Goal: Information Seeking & Learning: Compare options

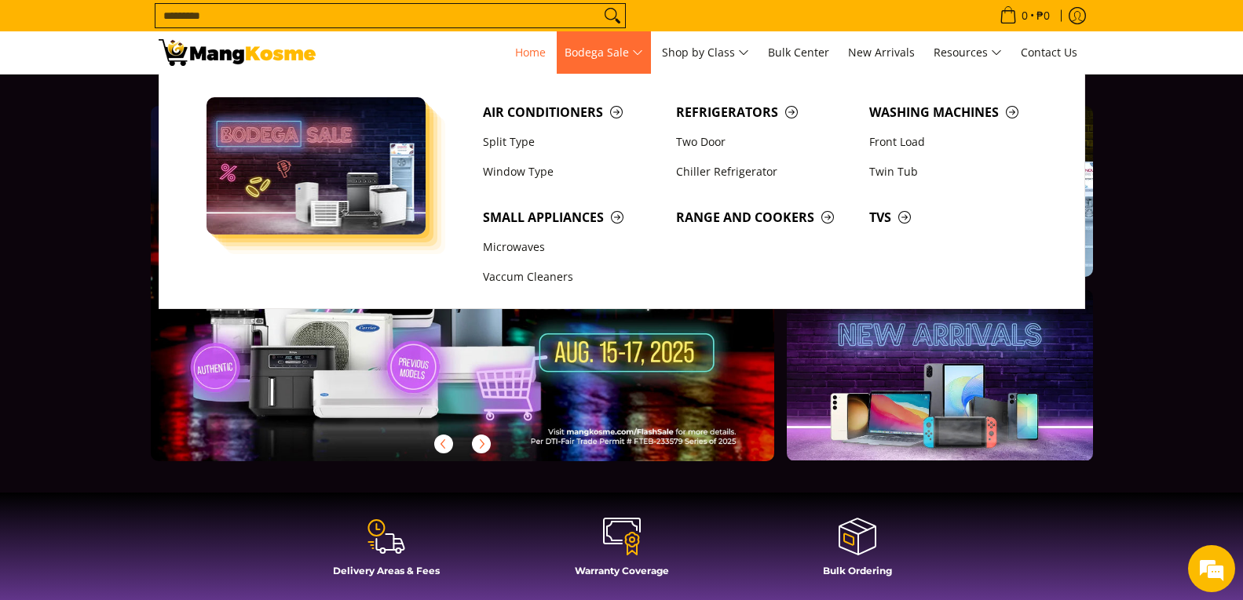
click at [630, 55] on span "Bodega Sale" at bounding box center [603, 53] width 78 height 20
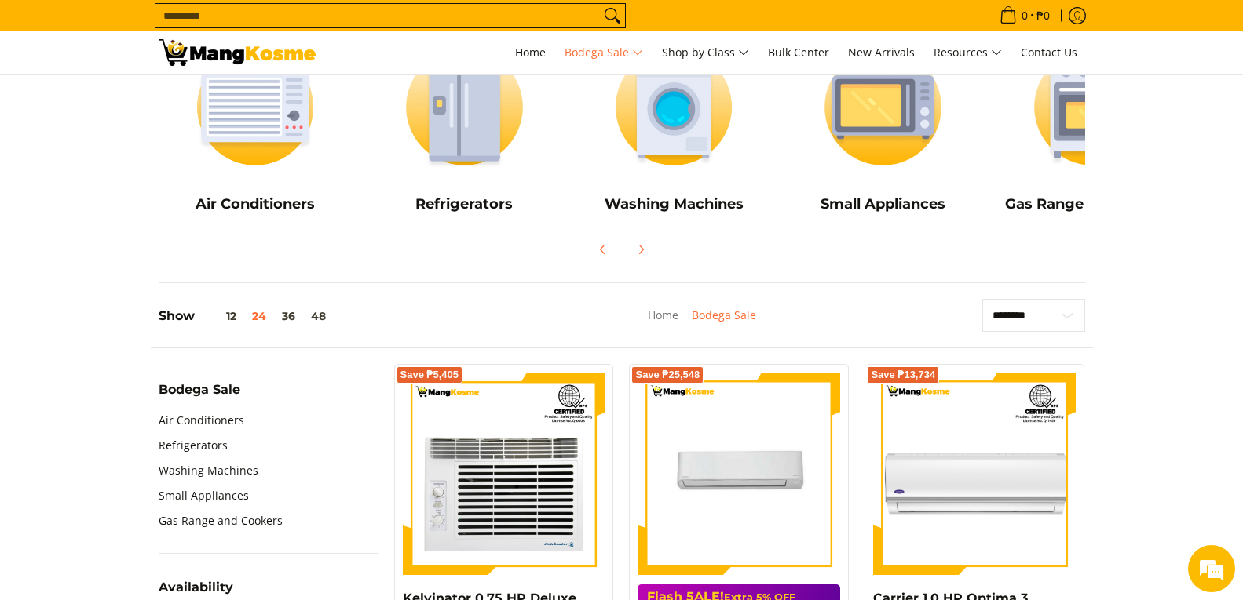
scroll to position [314, 0]
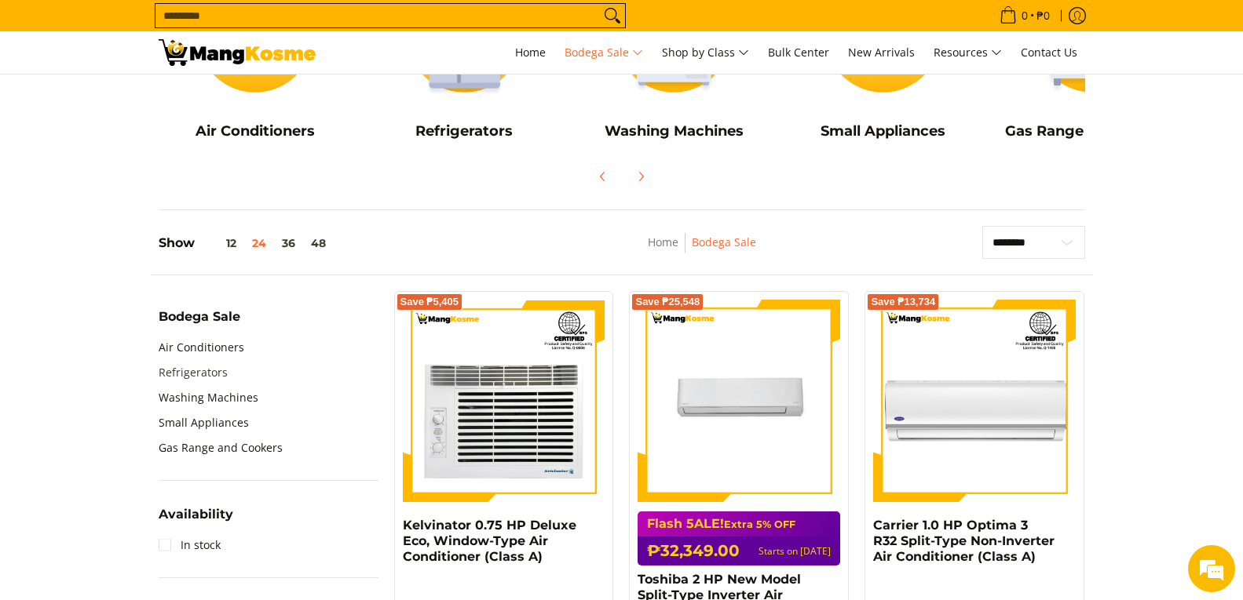
click at [224, 375] on link "Refrigerators" at bounding box center [193, 372] width 69 height 25
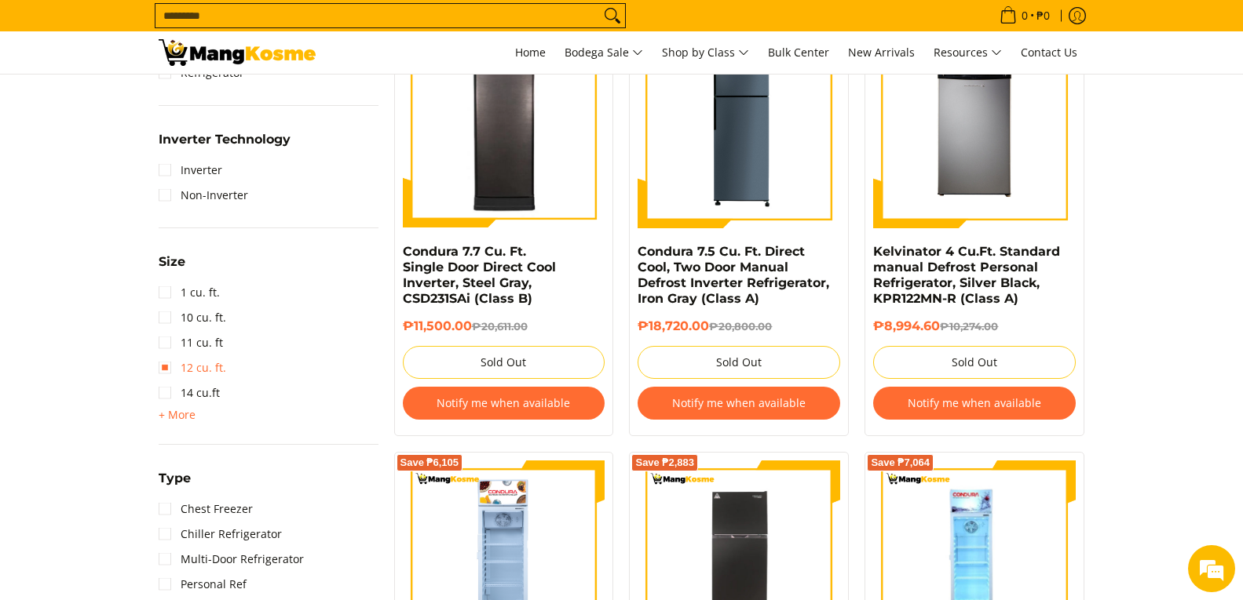
scroll to position [785, 0]
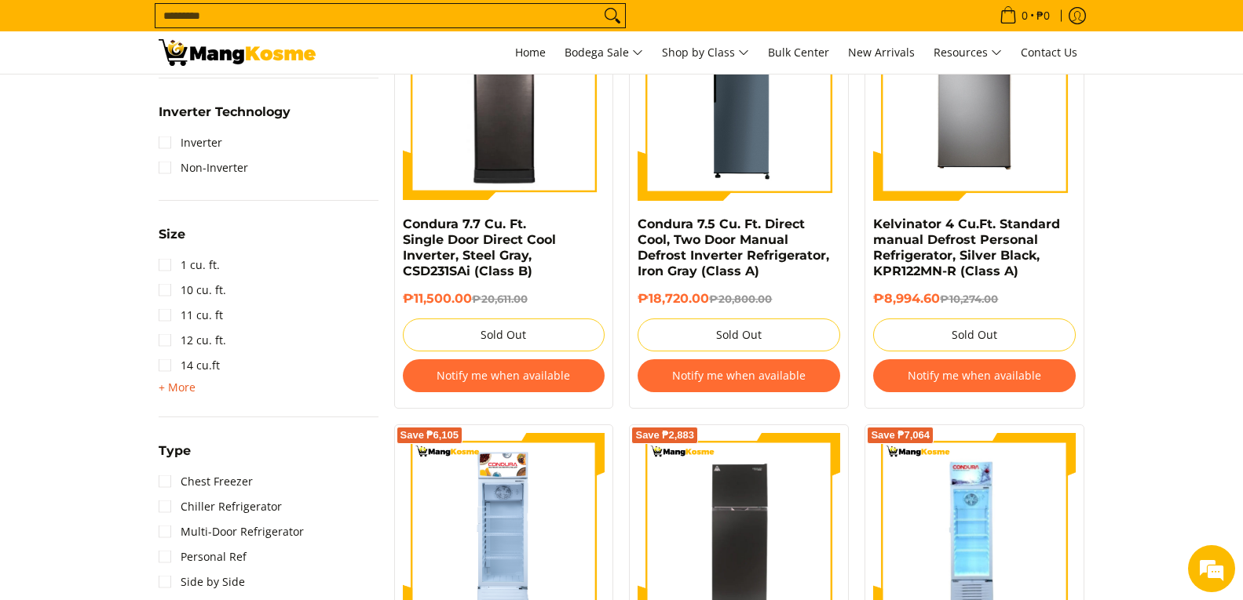
click at [180, 384] on span "+ More" at bounding box center [177, 387] width 37 height 13
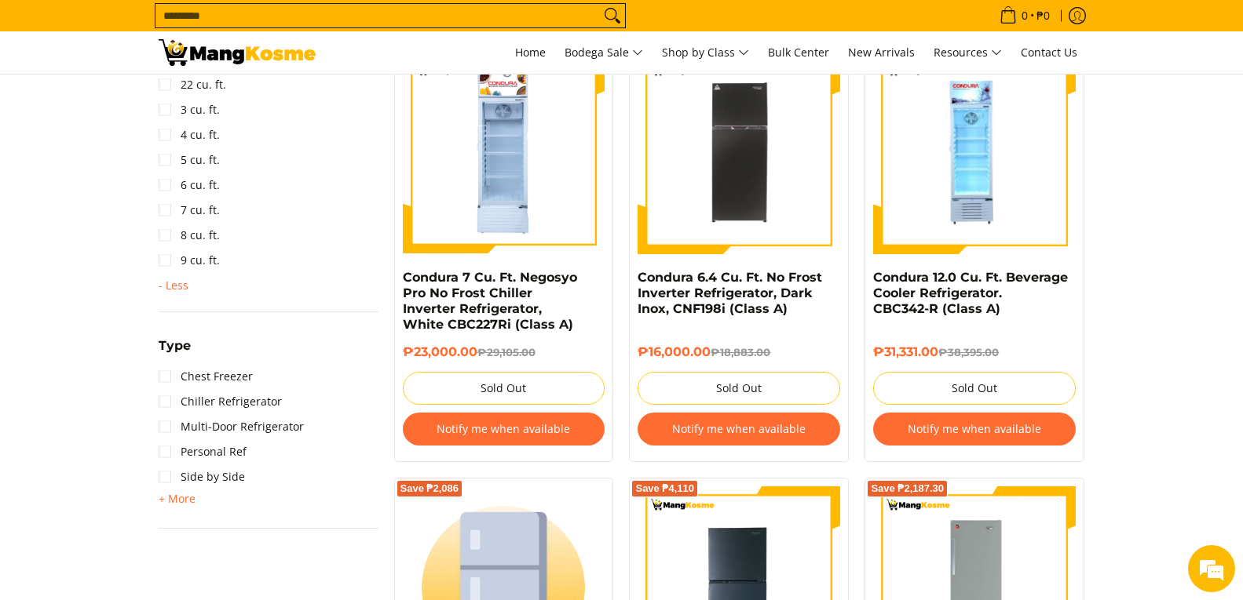
scroll to position [1177, 0]
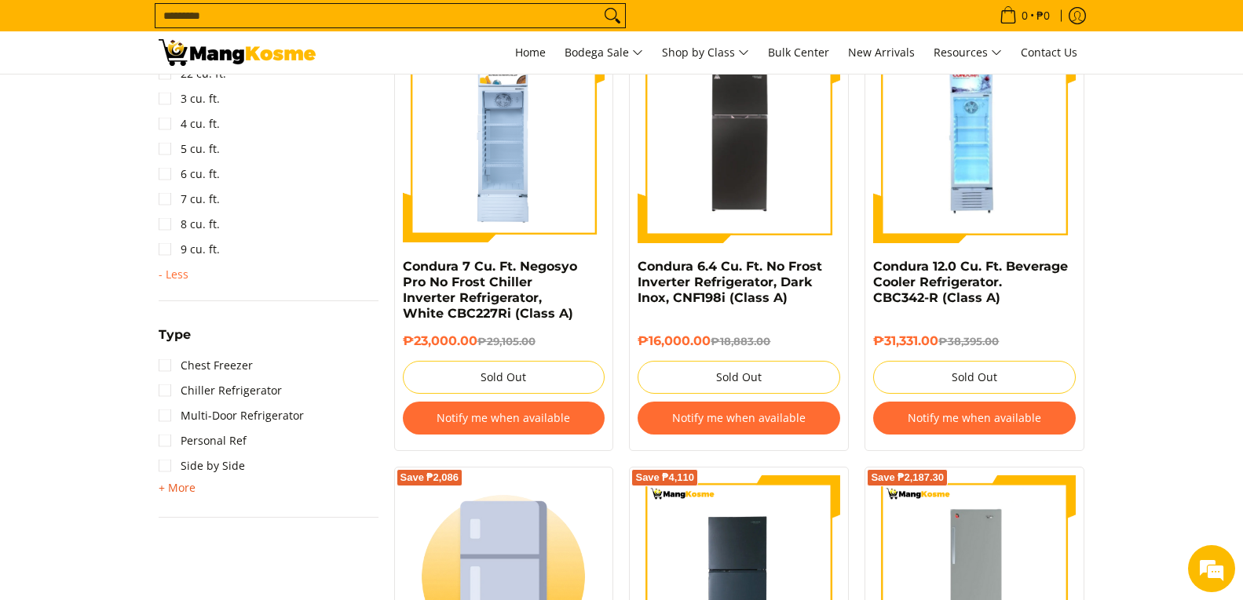
click at [187, 487] on span "+ More" at bounding box center [177, 488] width 37 height 13
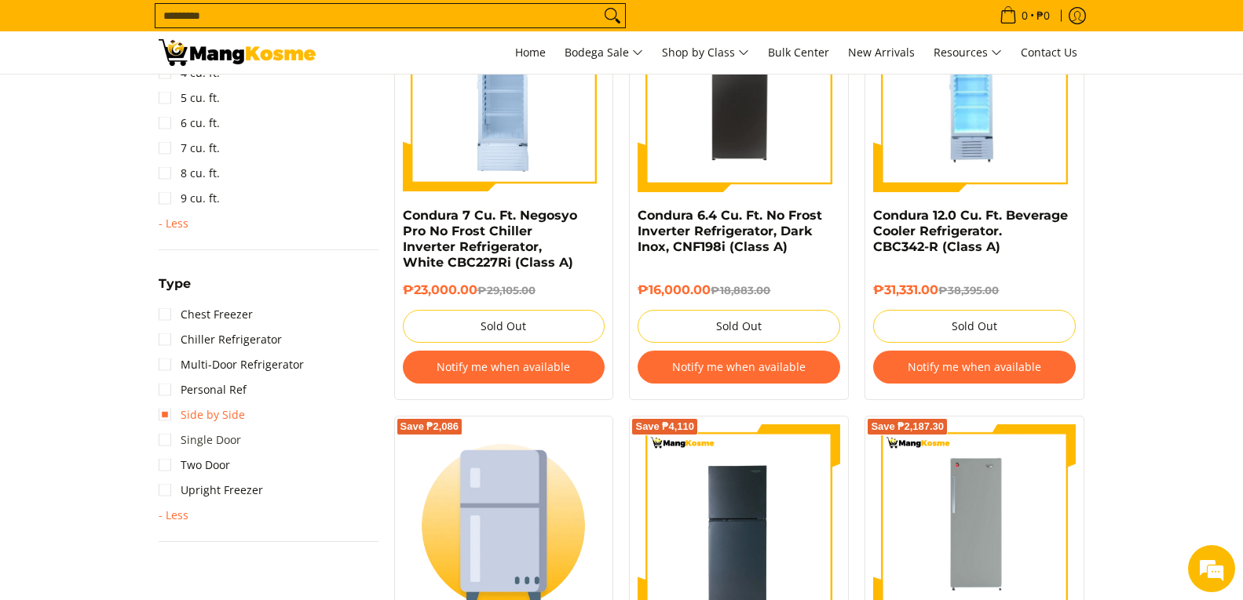
scroll to position [1256, 0]
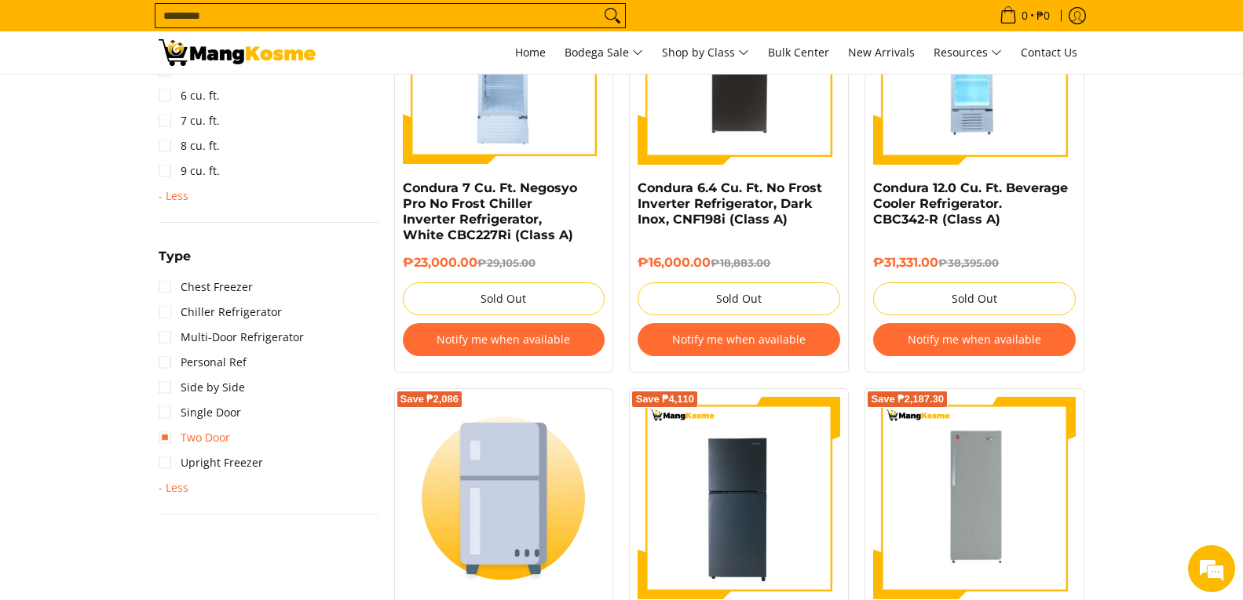
click at [163, 438] on link "Two Door" at bounding box center [194, 437] width 71 height 25
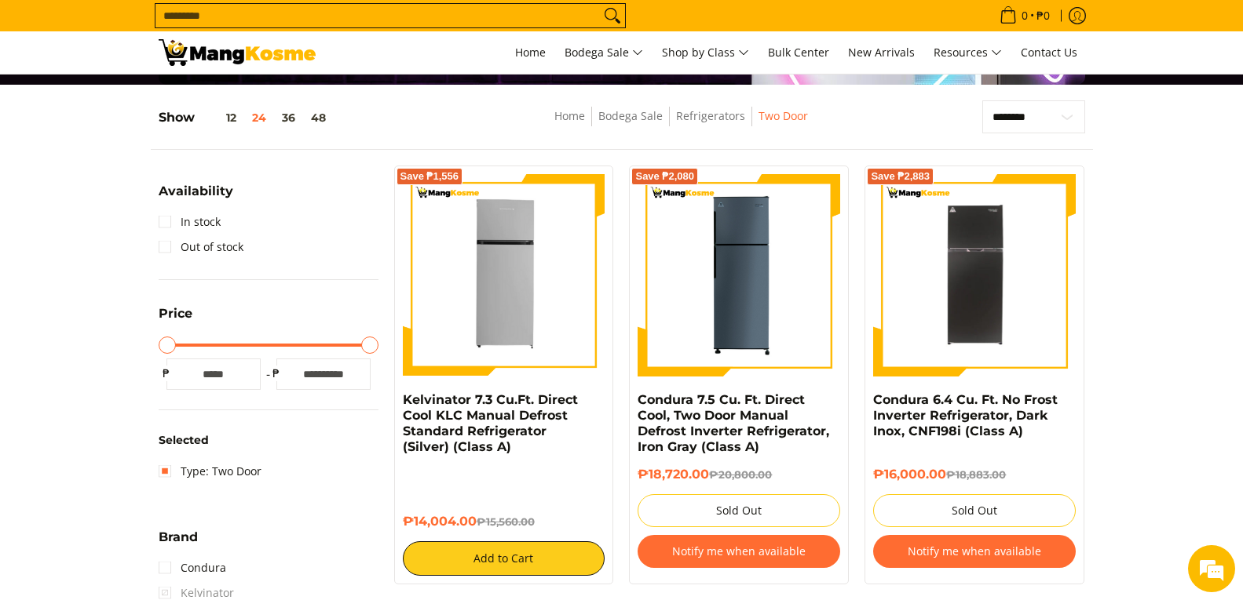
scroll to position [157, 0]
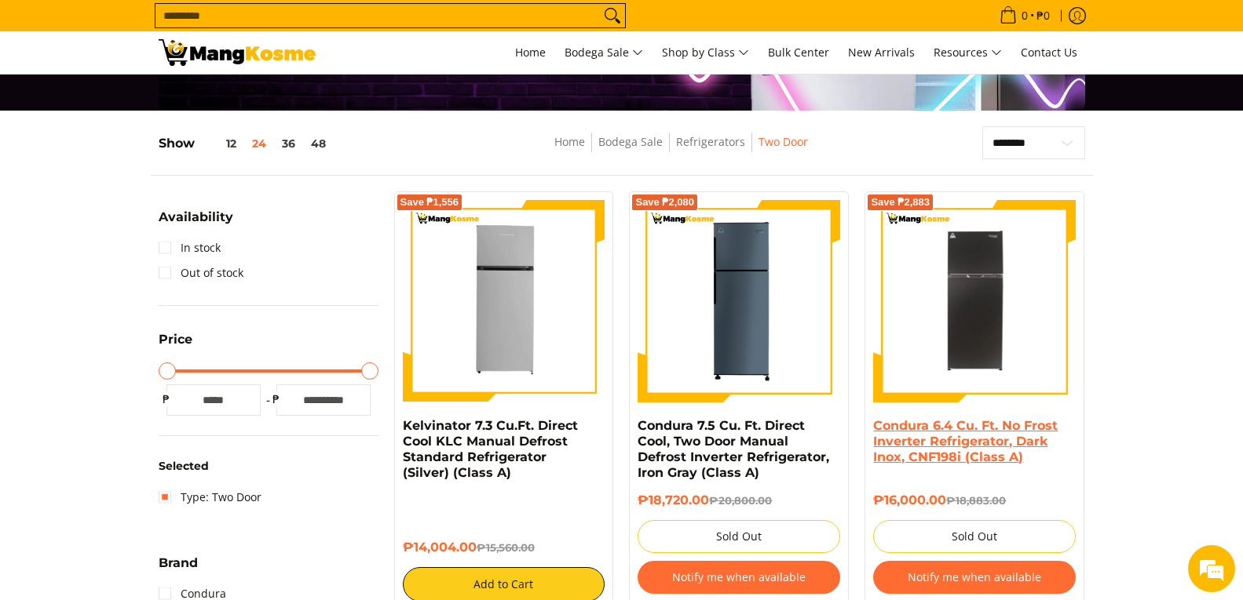
click at [963, 461] on link "Condura 6.4 Cu. Ft. No Frost Inverter Refrigerator, Dark Inox, CNF198i (Class A)" at bounding box center [965, 441] width 184 height 46
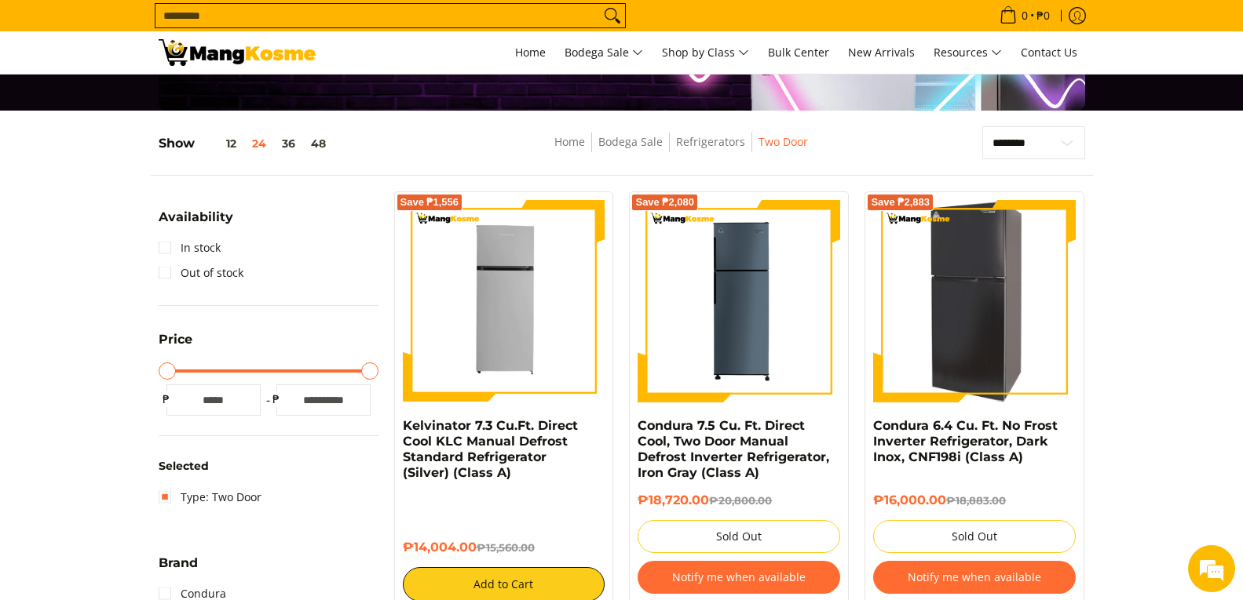
click at [942, 328] on img at bounding box center [974, 301] width 203 height 203
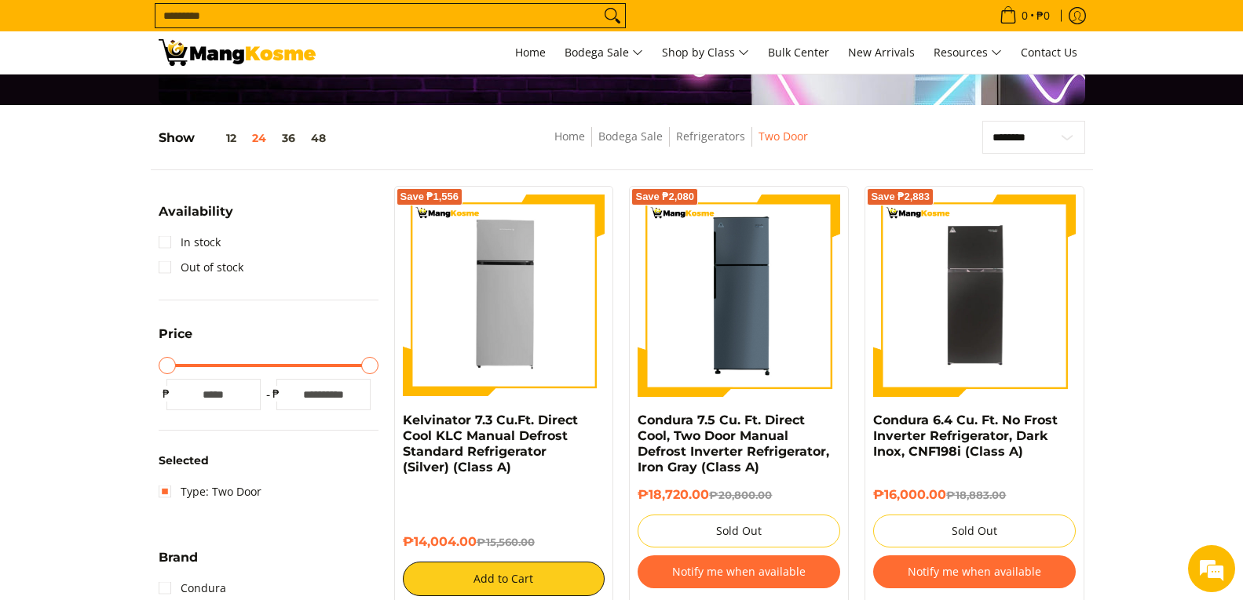
scroll to position [157, 0]
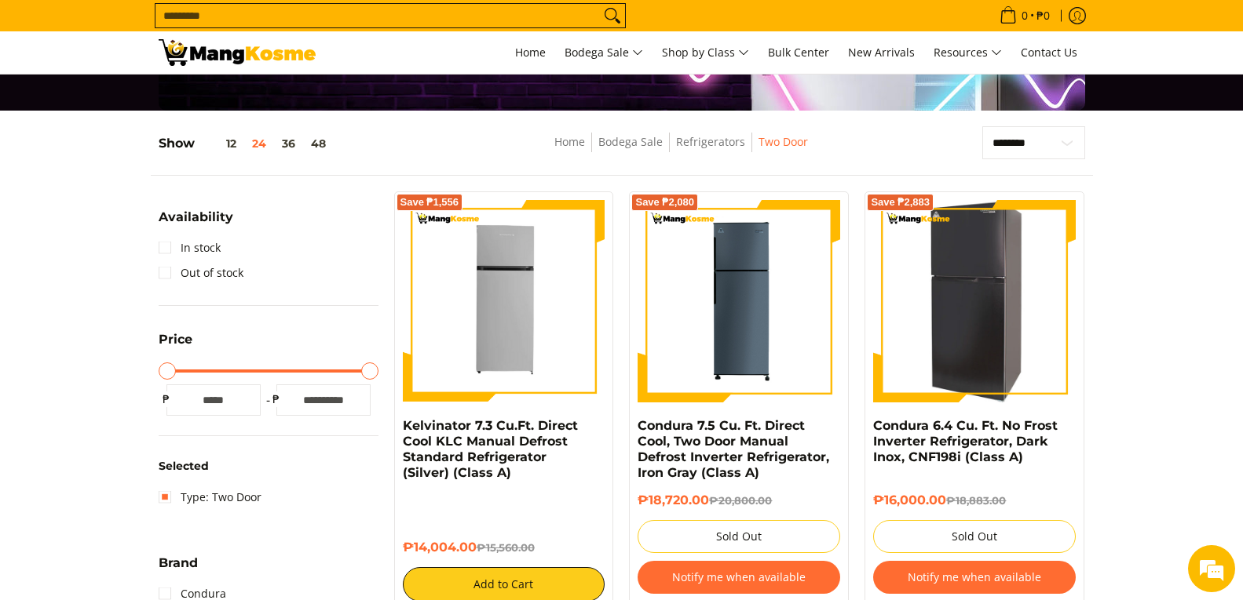
click at [1002, 312] on img at bounding box center [974, 301] width 203 height 203
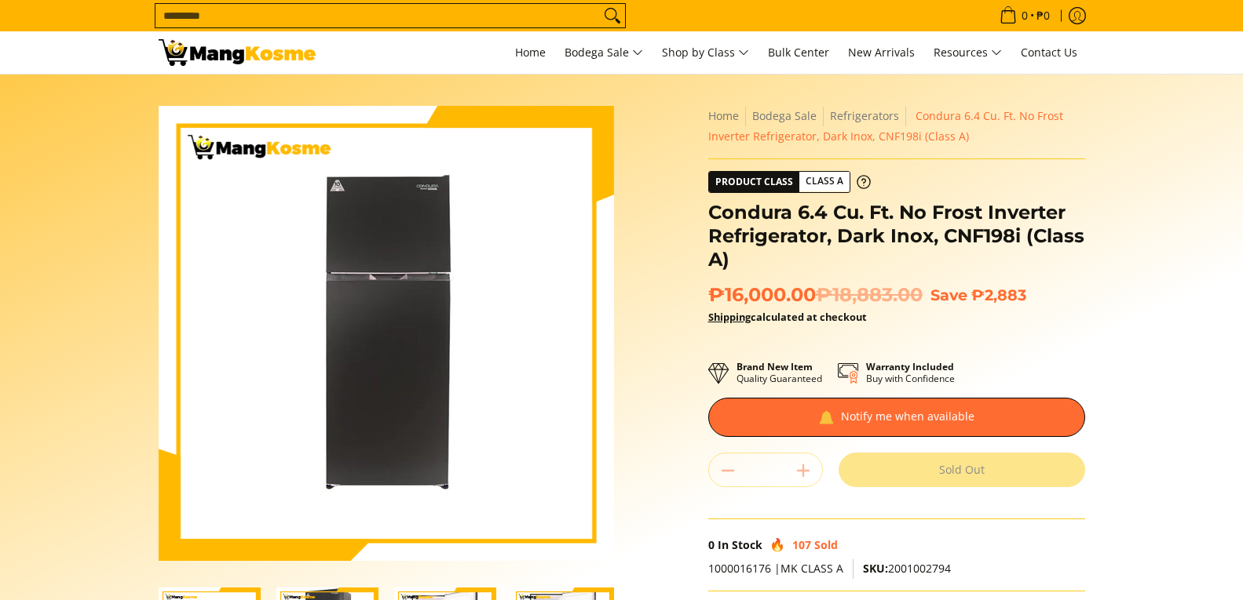
click at [358, 7] on input "Search..." at bounding box center [377, 16] width 444 height 24
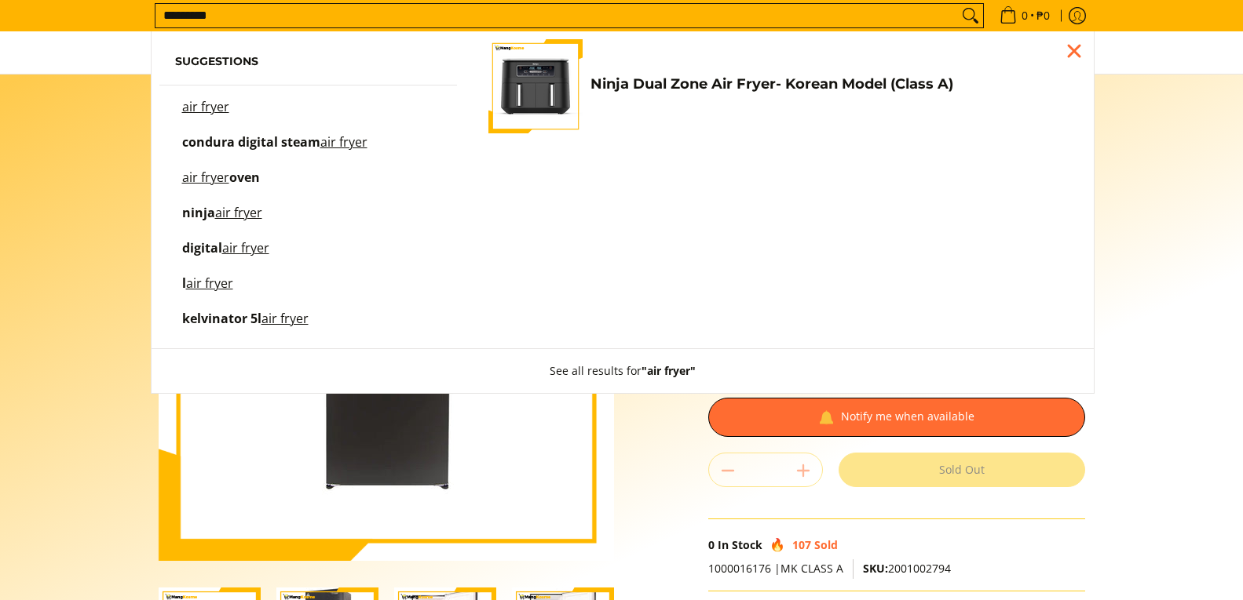
type input "*********"
click at [958, 4] on button "Search" at bounding box center [970, 16] width 25 height 24
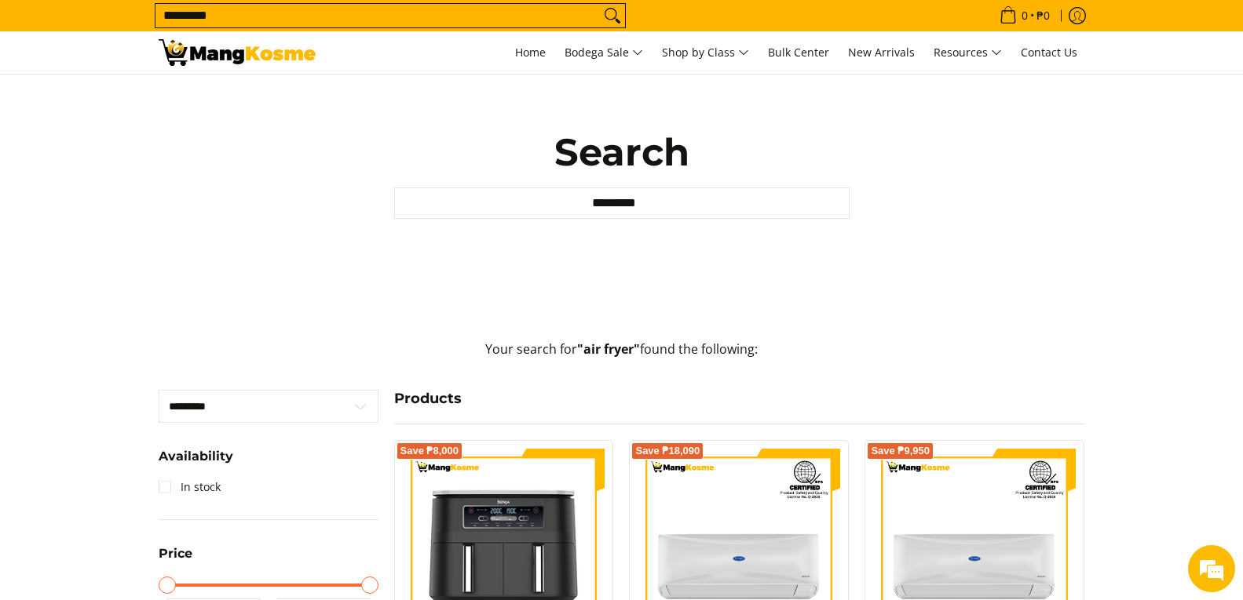
scroll to position [78, 0]
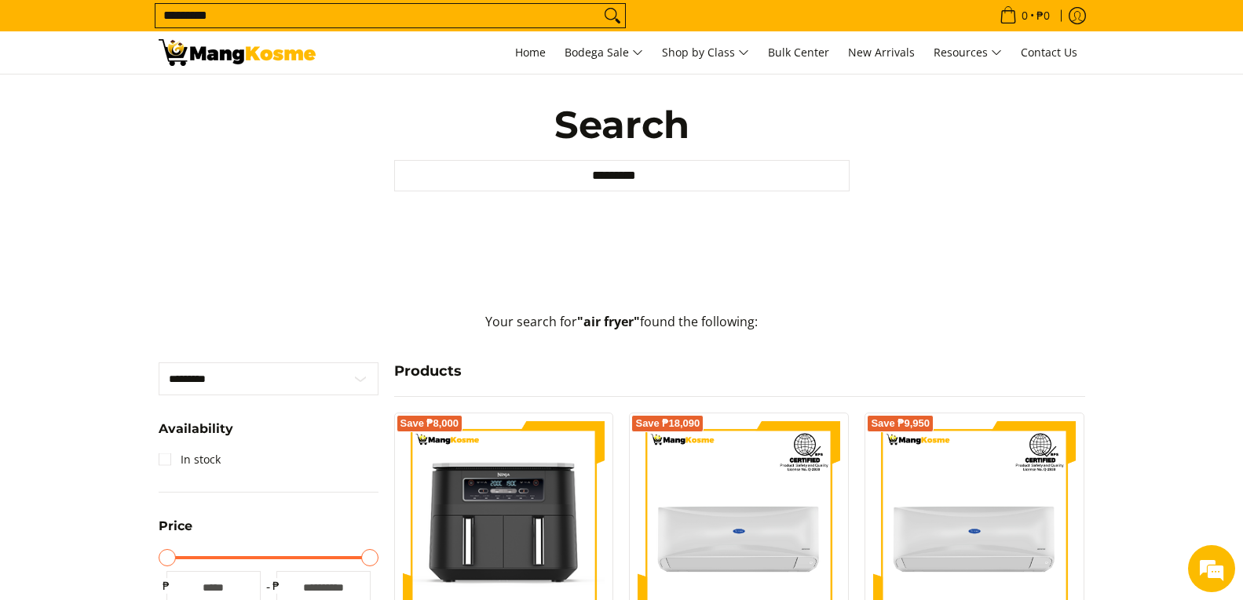
click at [582, 181] on input "*********" at bounding box center [621, 175] width 455 height 31
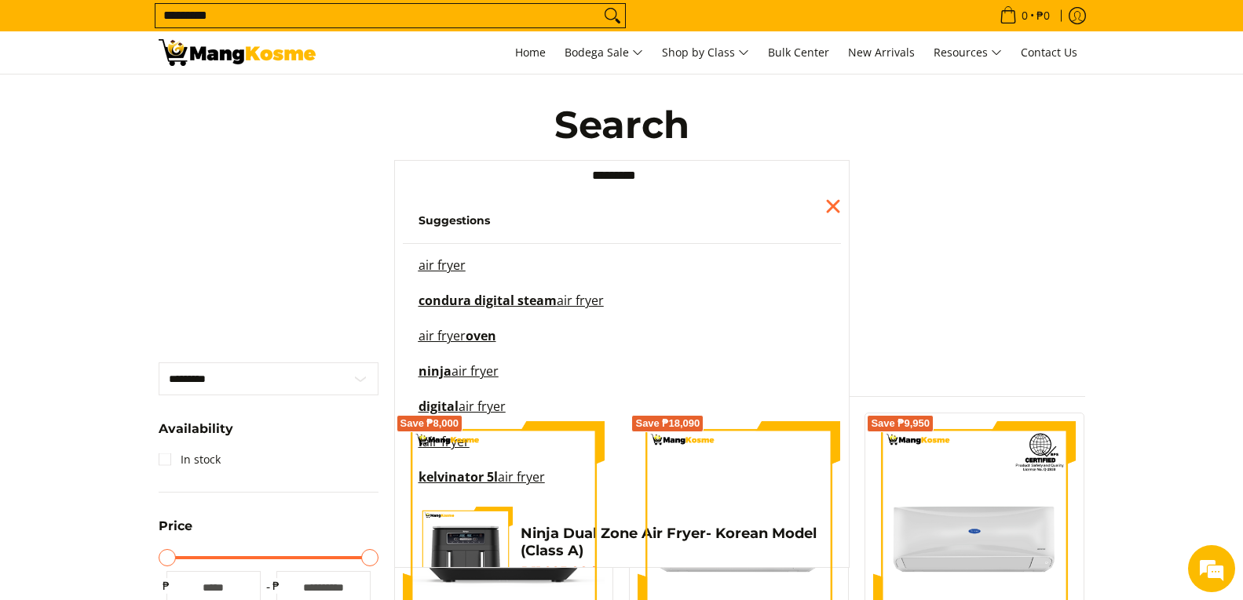
scroll to position [0, 0]
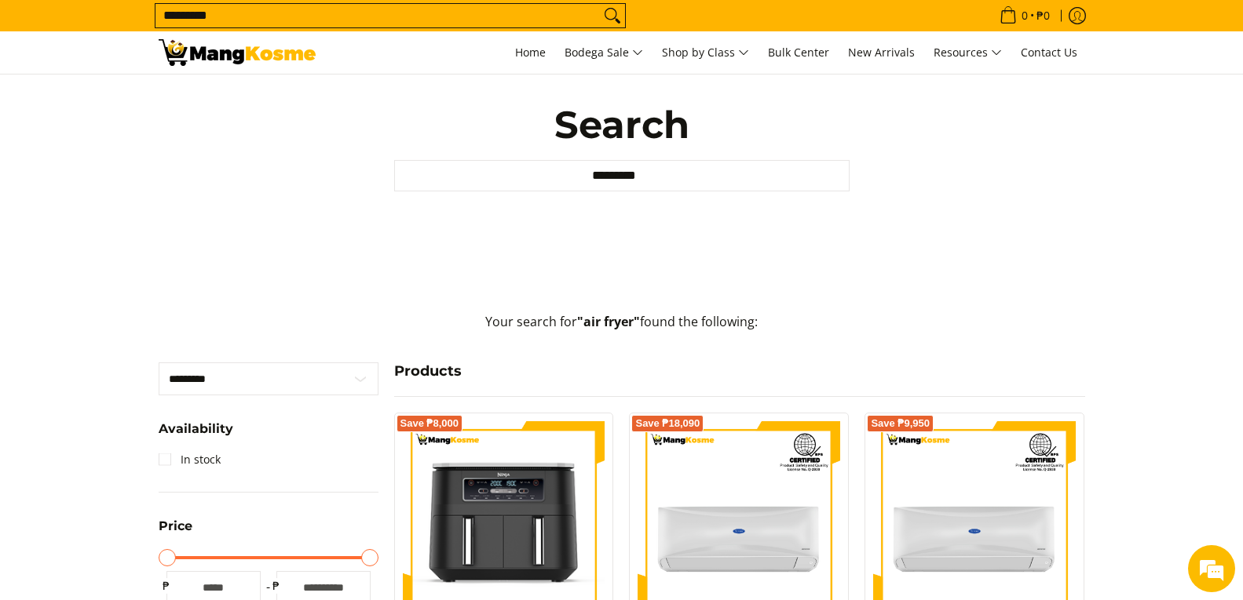
click at [227, 58] on img at bounding box center [237, 52] width 157 height 27
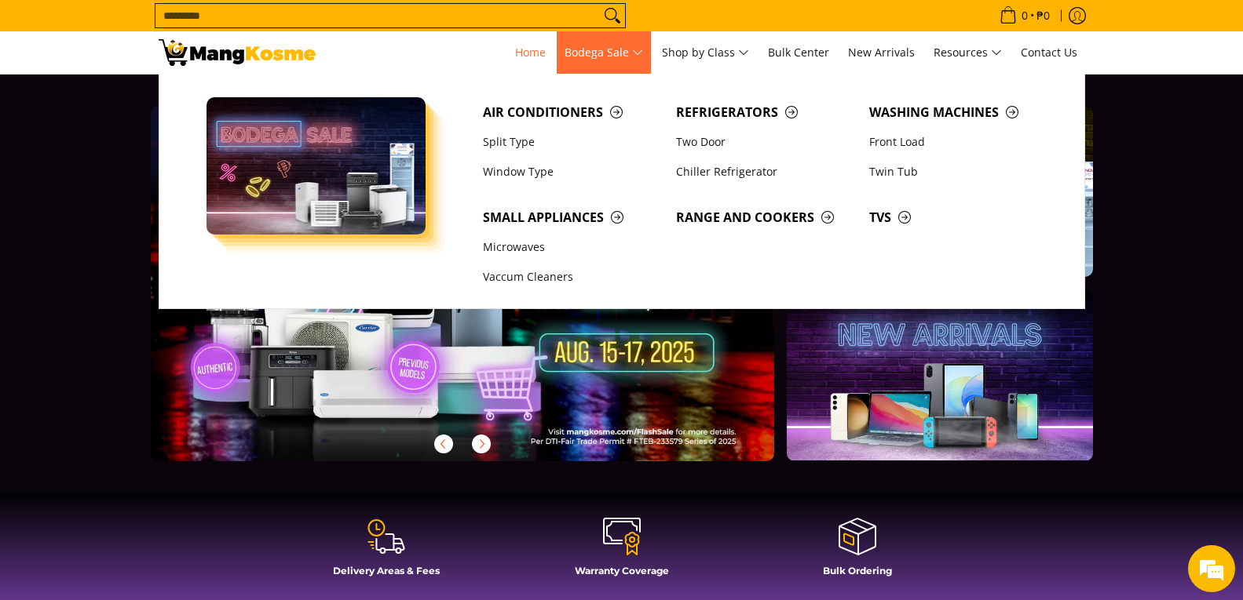
click at [584, 53] on span "Bodega Sale" at bounding box center [603, 53] width 78 height 20
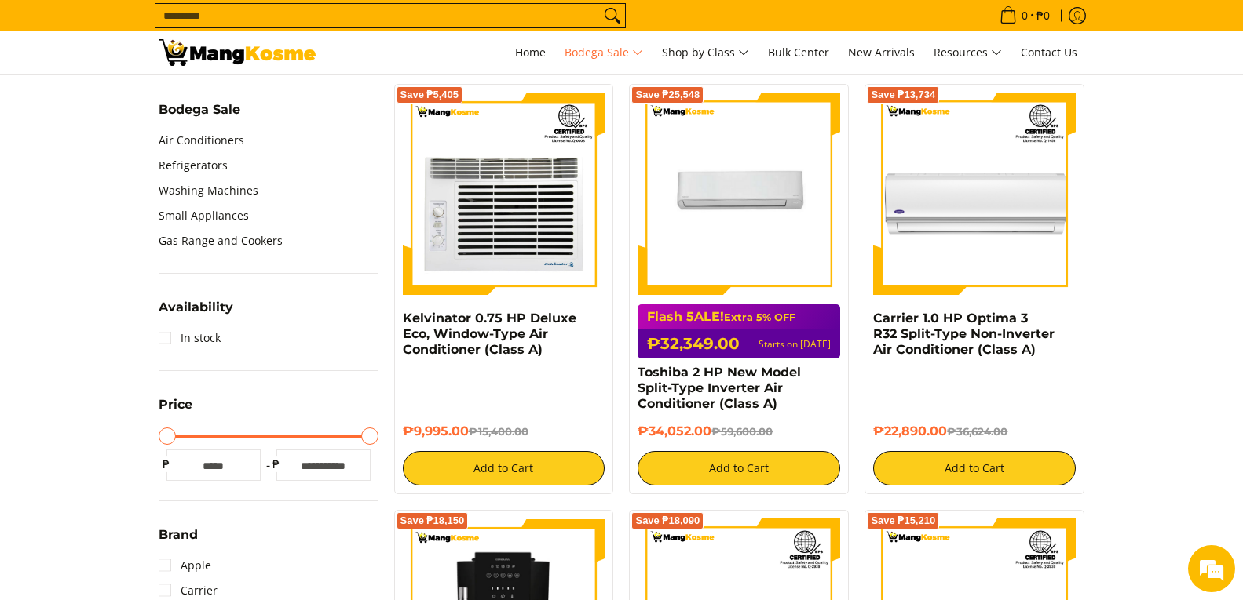
scroll to position [549, 0]
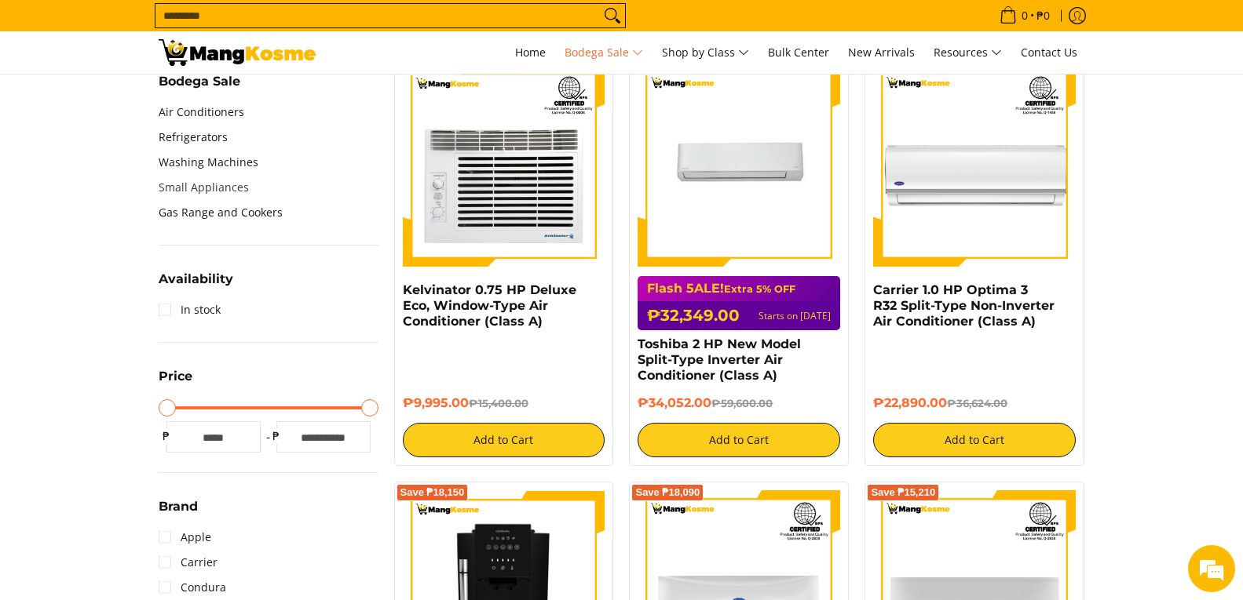
click at [209, 188] on link "Small Appliances" at bounding box center [204, 187] width 90 height 25
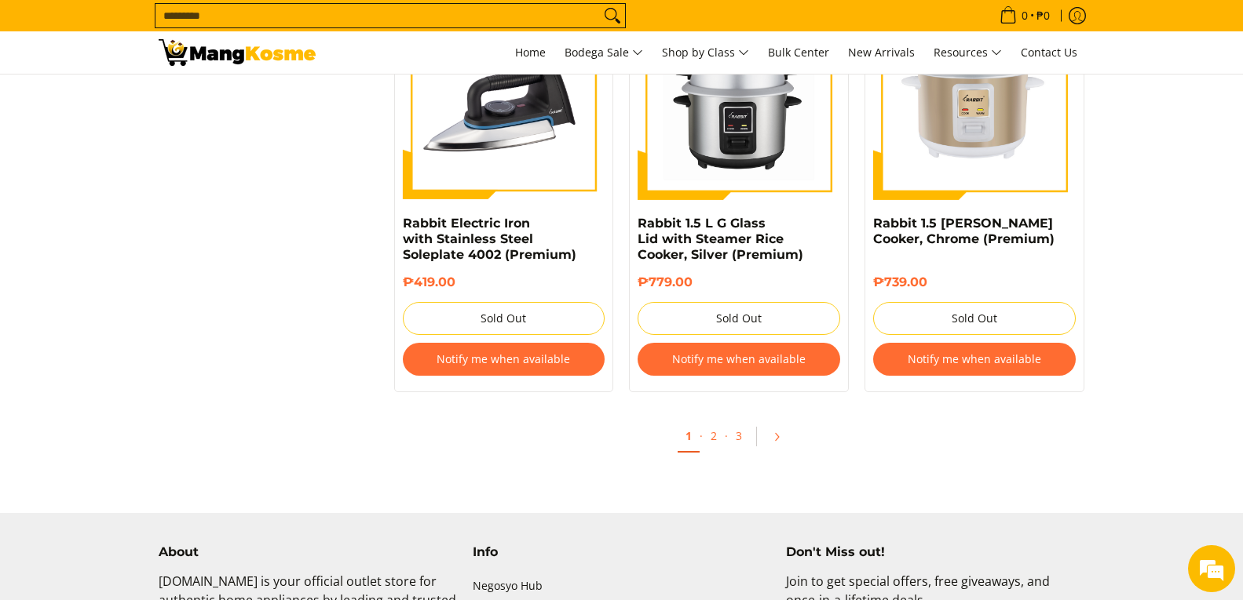
scroll to position [3375, 0]
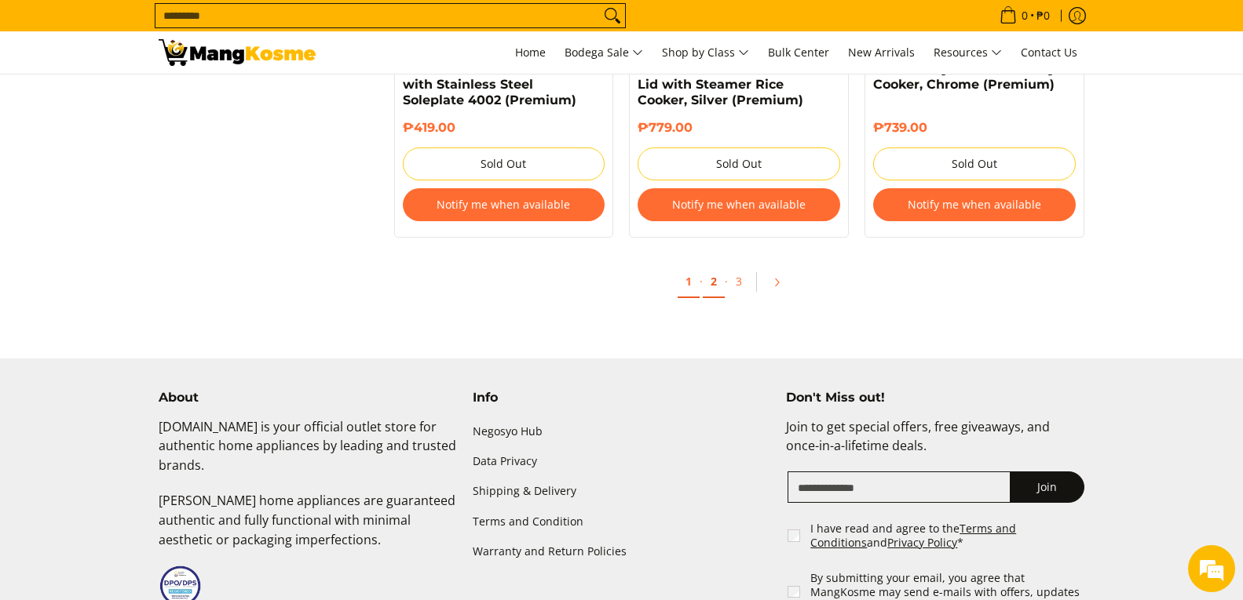
click at [714, 266] on link "2" at bounding box center [714, 282] width 22 height 32
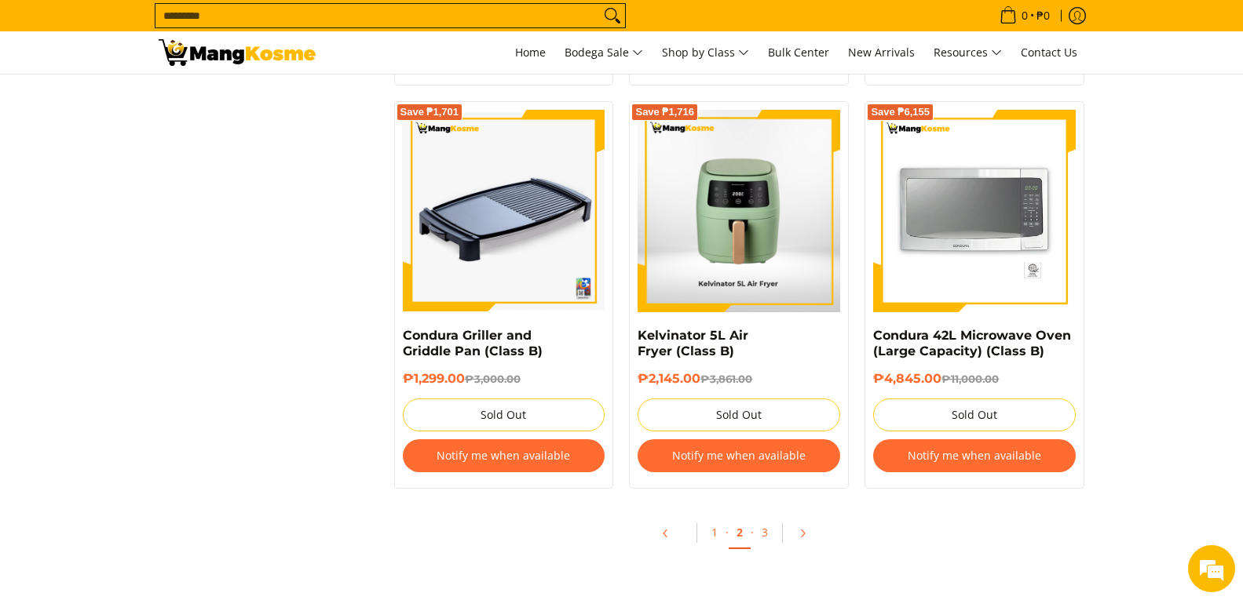
scroll to position [3218, 0]
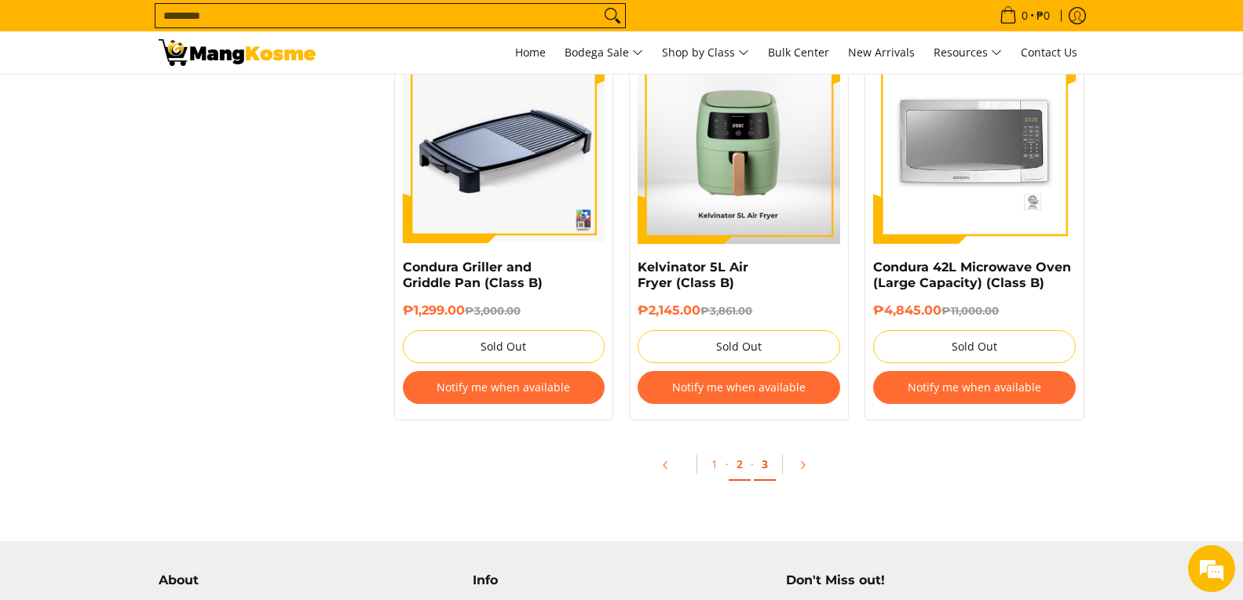
click at [770, 462] on link "3" at bounding box center [765, 465] width 22 height 32
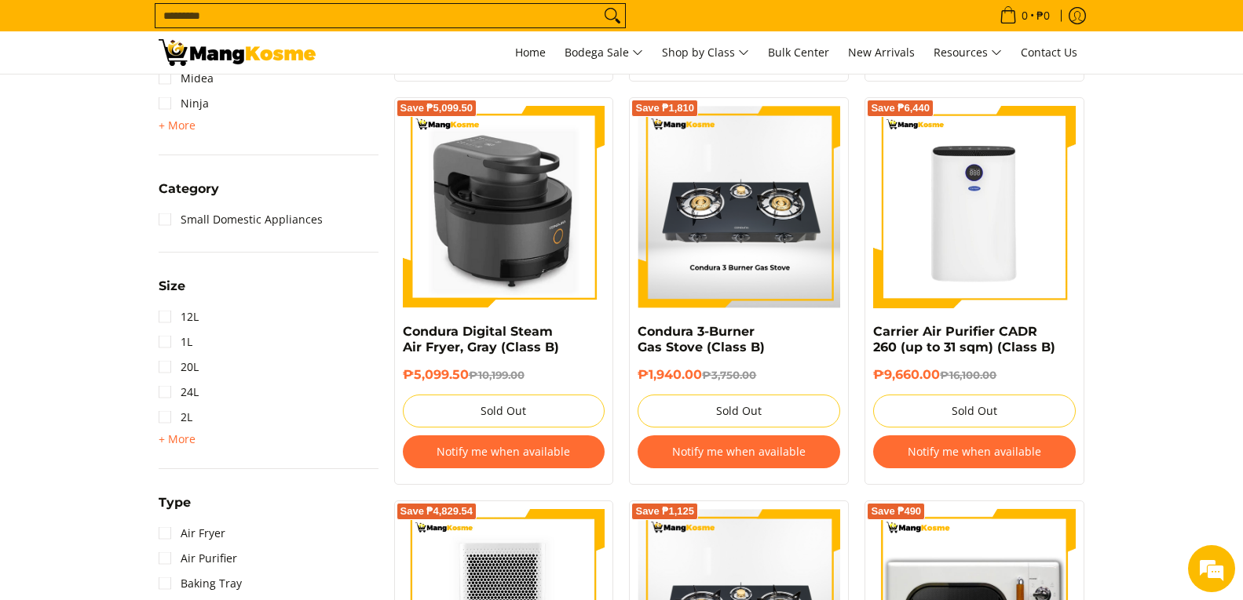
scroll to position [628, 0]
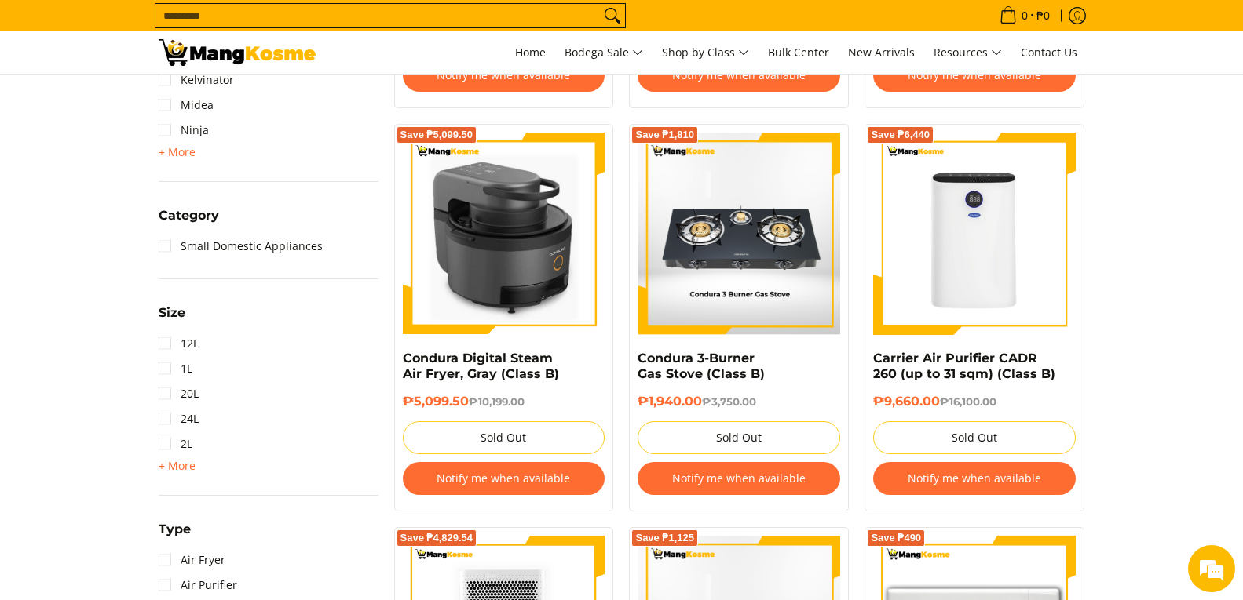
click at [469, 192] on img at bounding box center [504, 234] width 203 height 203
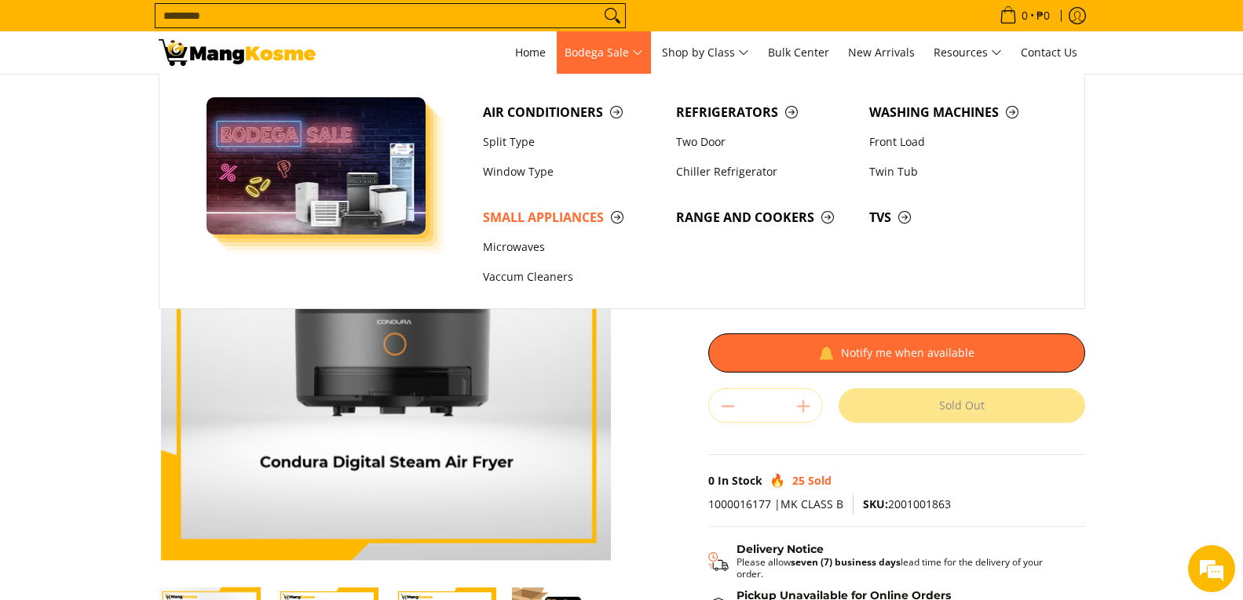
click at [568, 53] on span "Bodega Sale" at bounding box center [603, 53] width 78 height 20
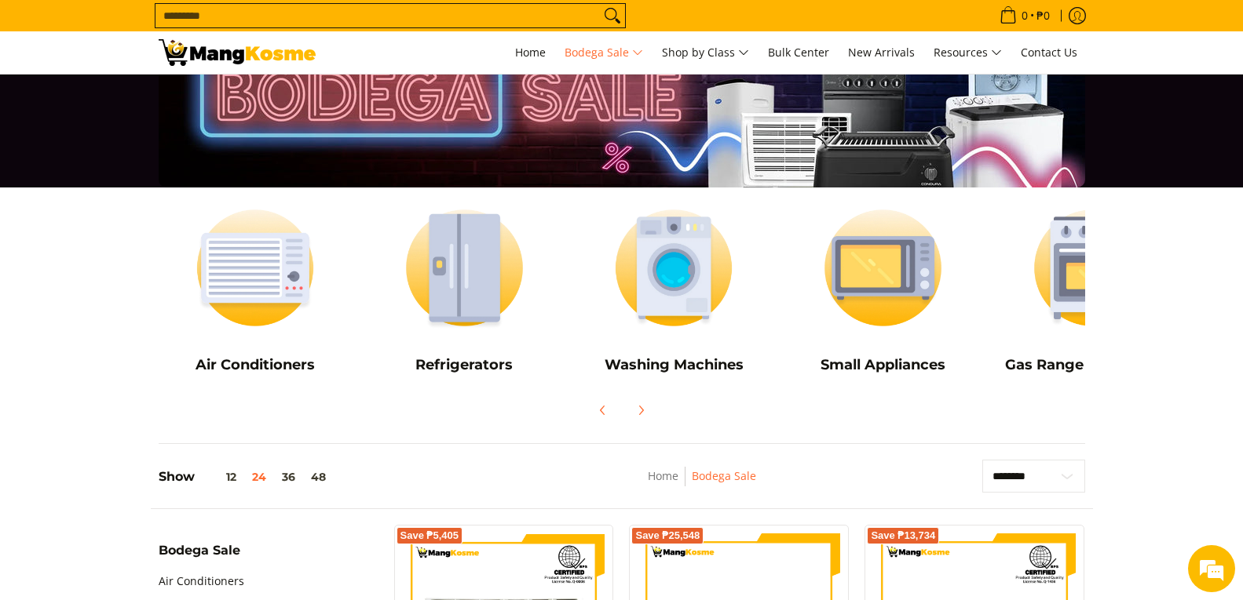
scroll to position [78, 0]
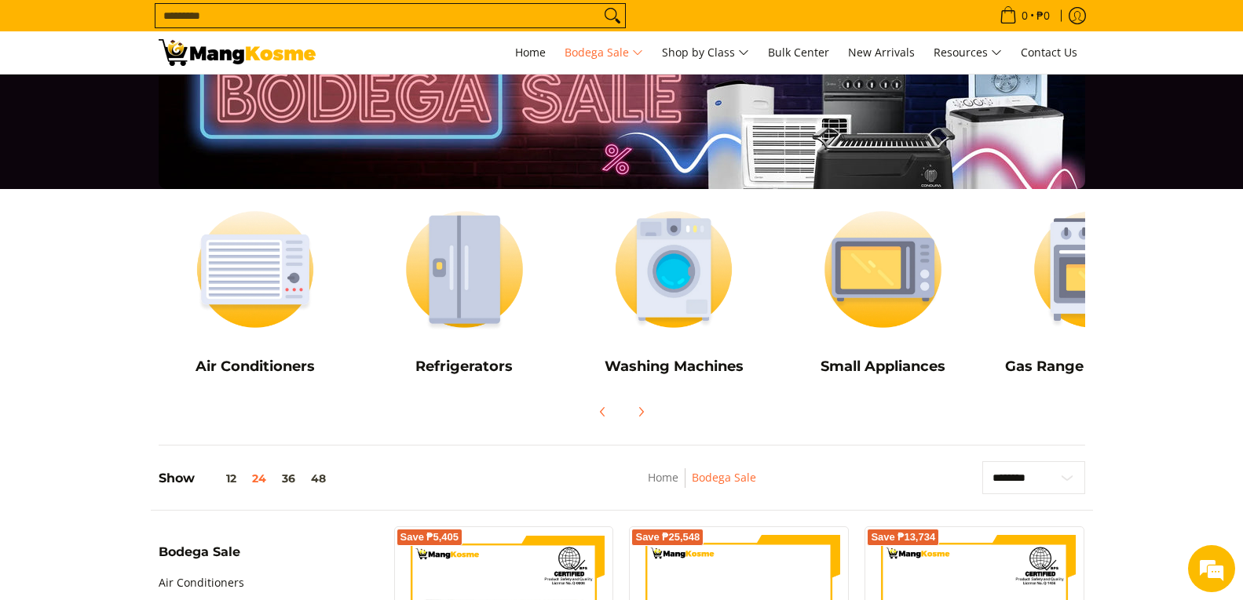
click at [413, 16] on input "Search..." at bounding box center [377, 16] width 444 height 24
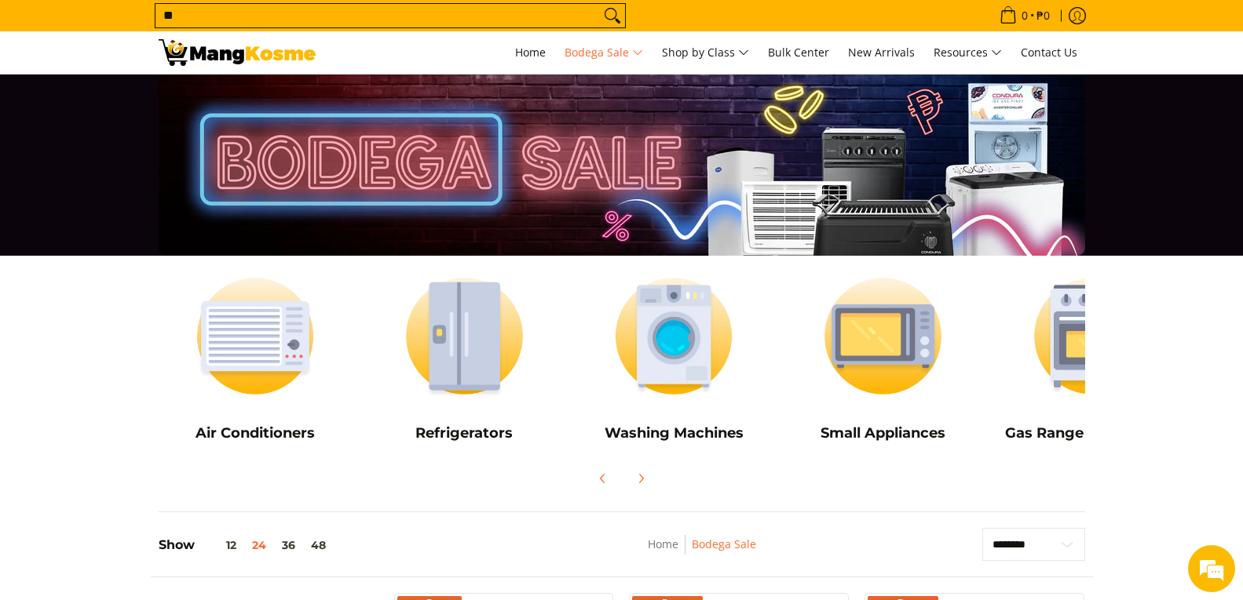
scroll to position [0, 0]
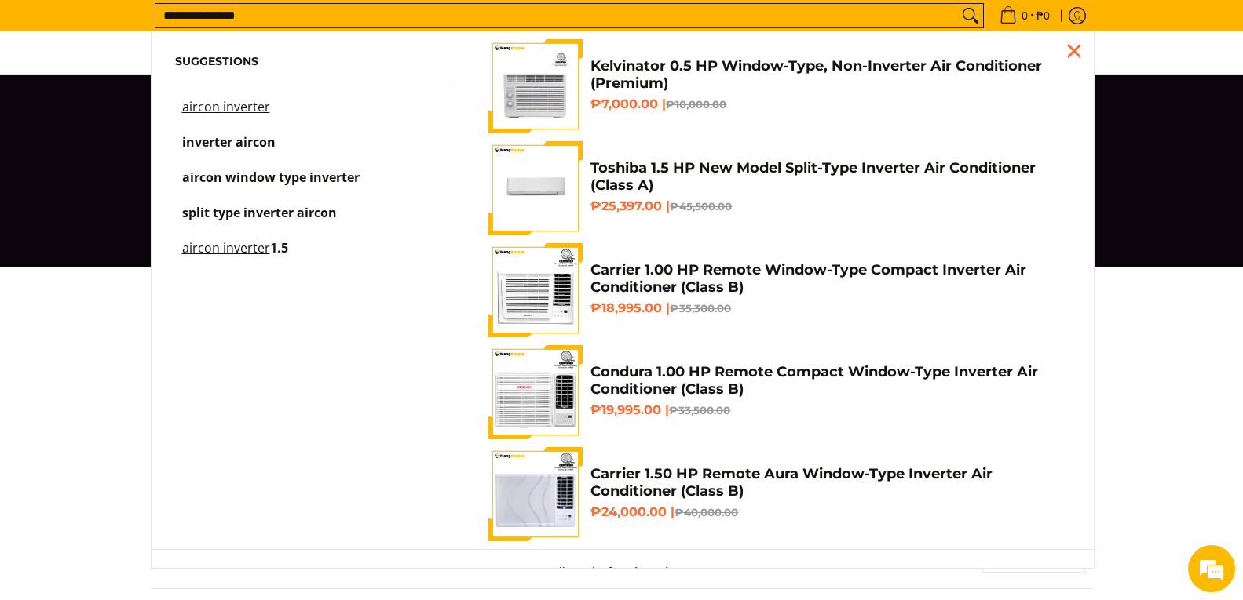
type input "**********"
click at [958, 4] on button "Search" at bounding box center [970, 16] width 25 height 24
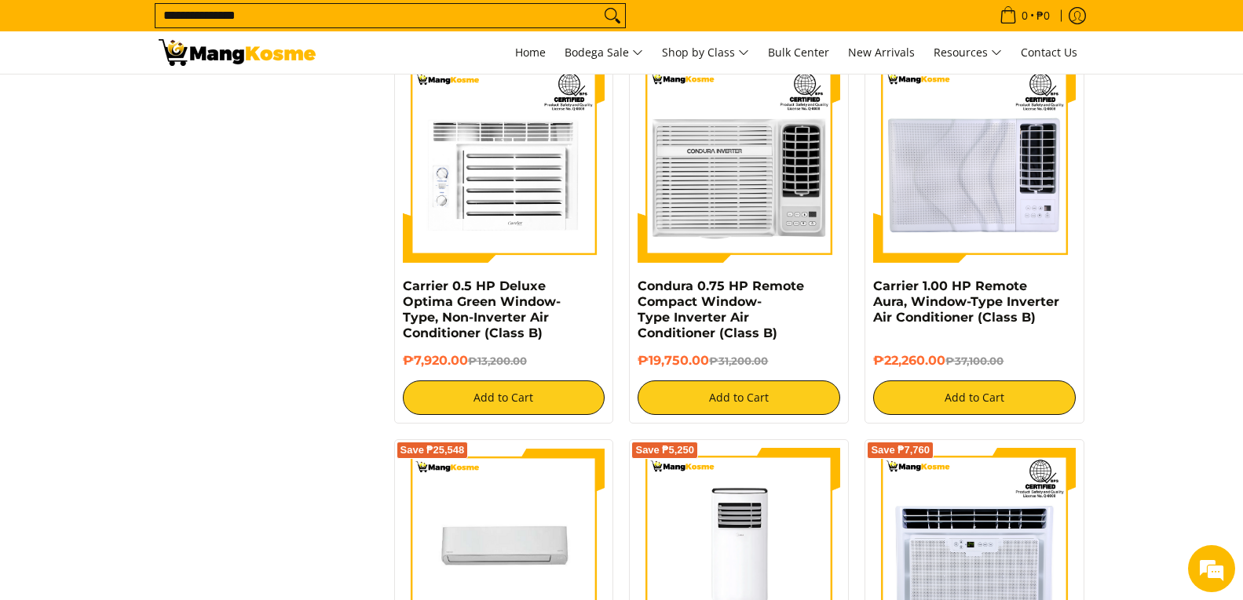
scroll to position [1177, 0]
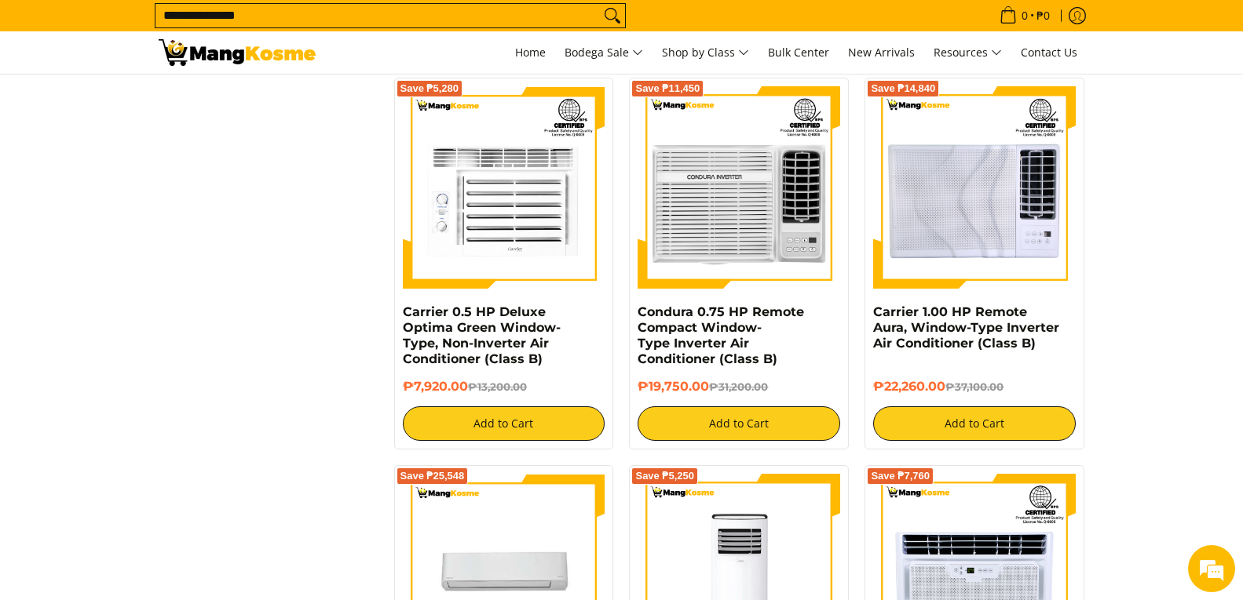
click at [479, 18] on input "**********" at bounding box center [377, 16] width 444 height 24
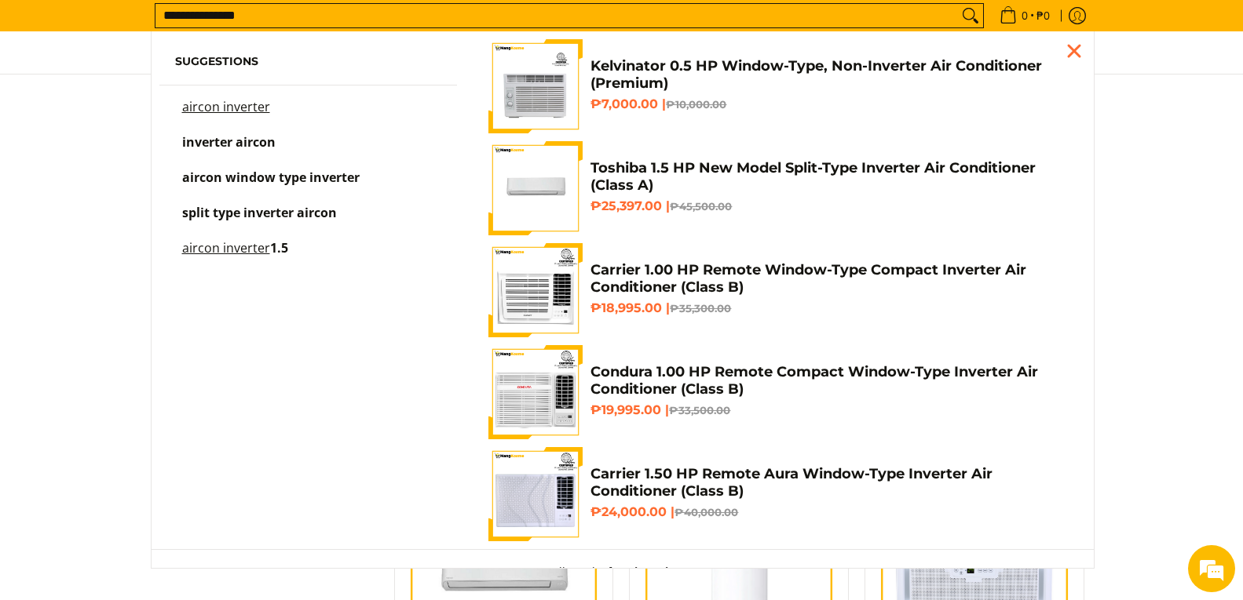
click at [479, 18] on input "**********" at bounding box center [556, 16] width 802 height 24
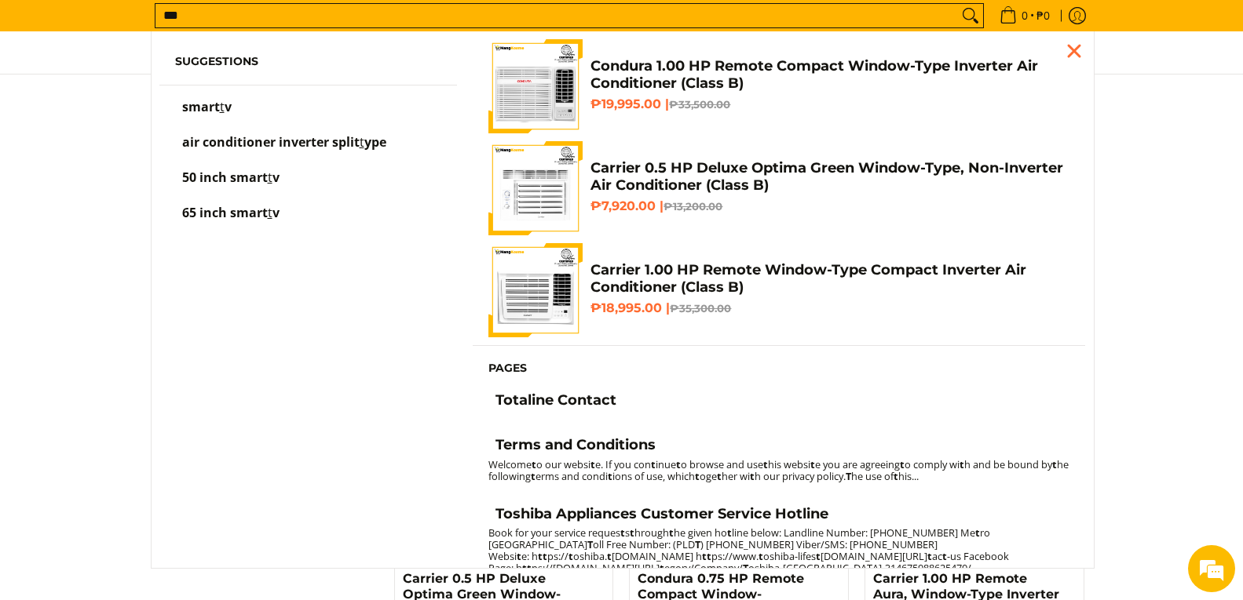
scroll to position [844, 0]
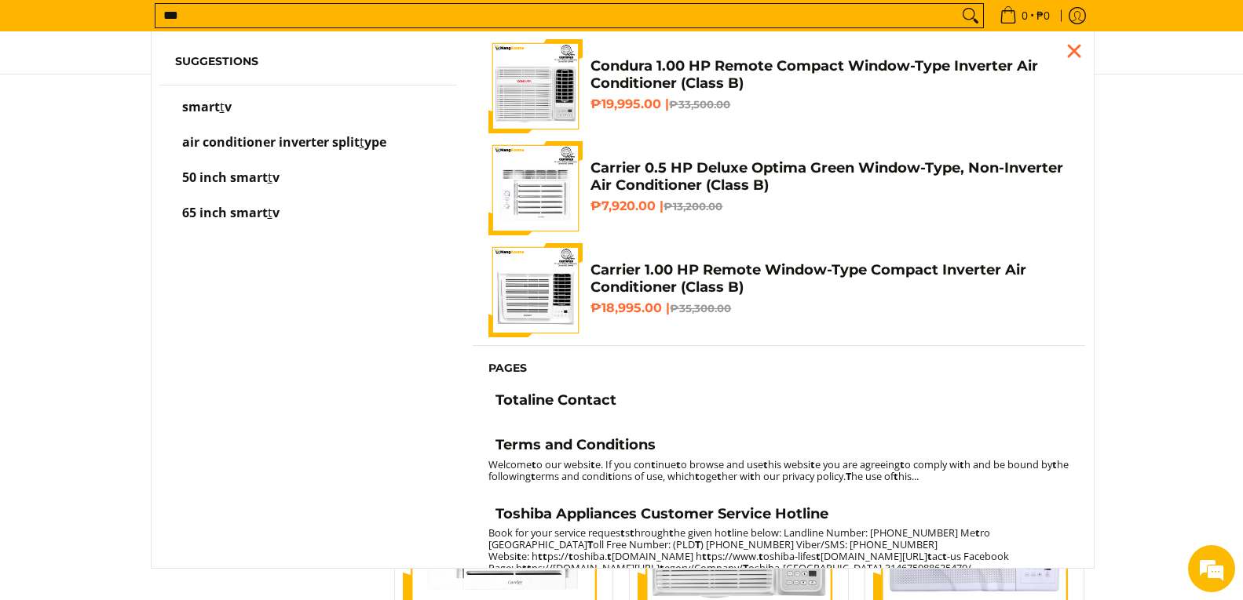
type input "***"
click at [958, 4] on button "Search" at bounding box center [970, 16] width 25 height 24
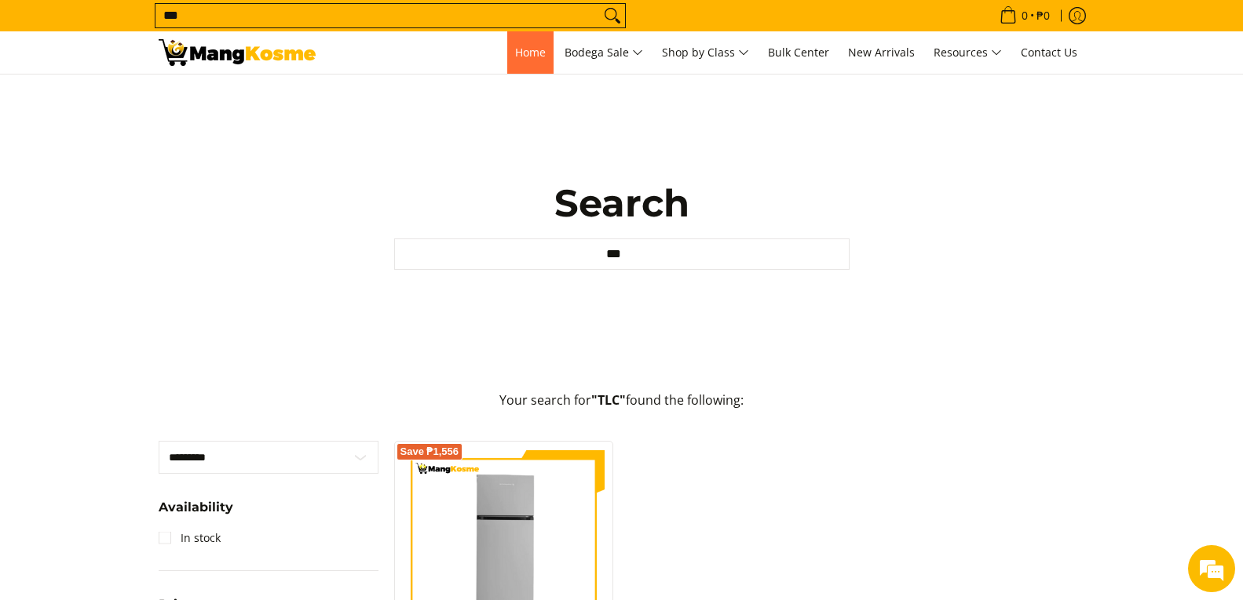
click at [516, 51] on span "Home" at bounding box center [530, 52] width 31 height 15
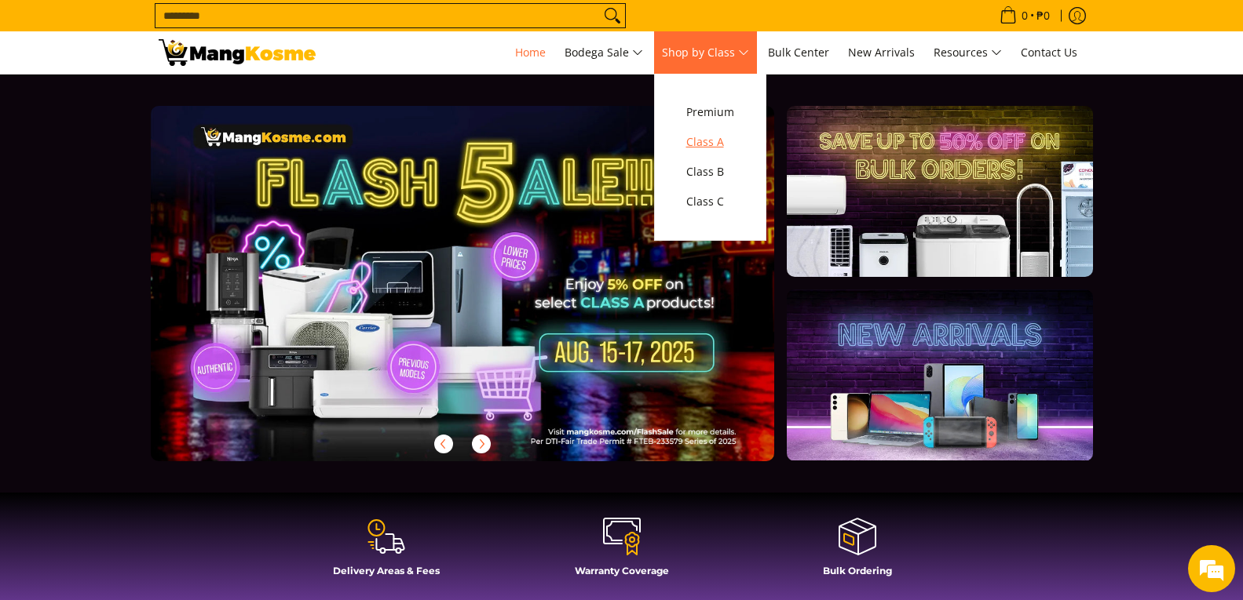
click at [717, 137] on span "Class A" at bounding box center [710, 143] width 48 height 20
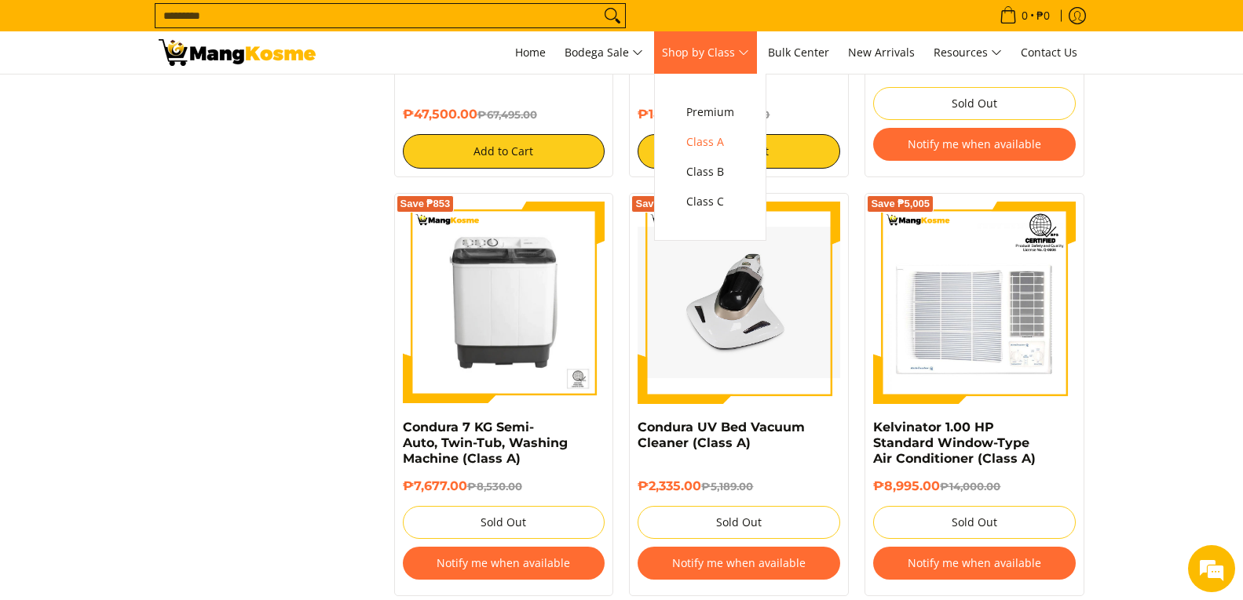
scroll to position [3375, 0]
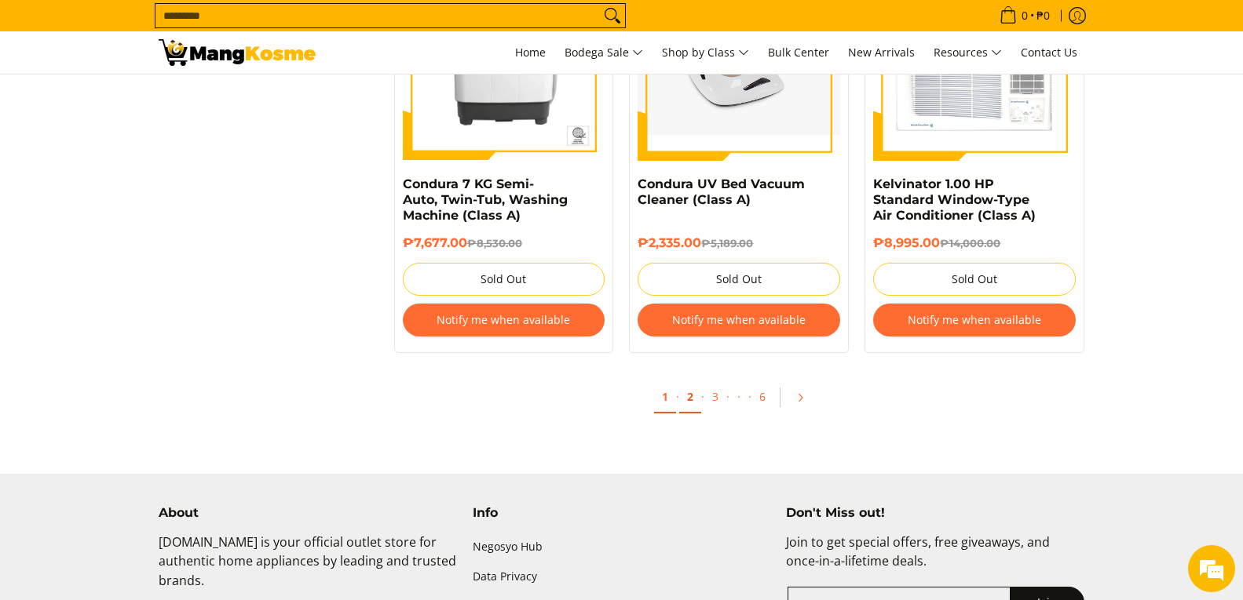
click at [688, 388] on link "2" at bounding box center [690, 397] width 22 height 32
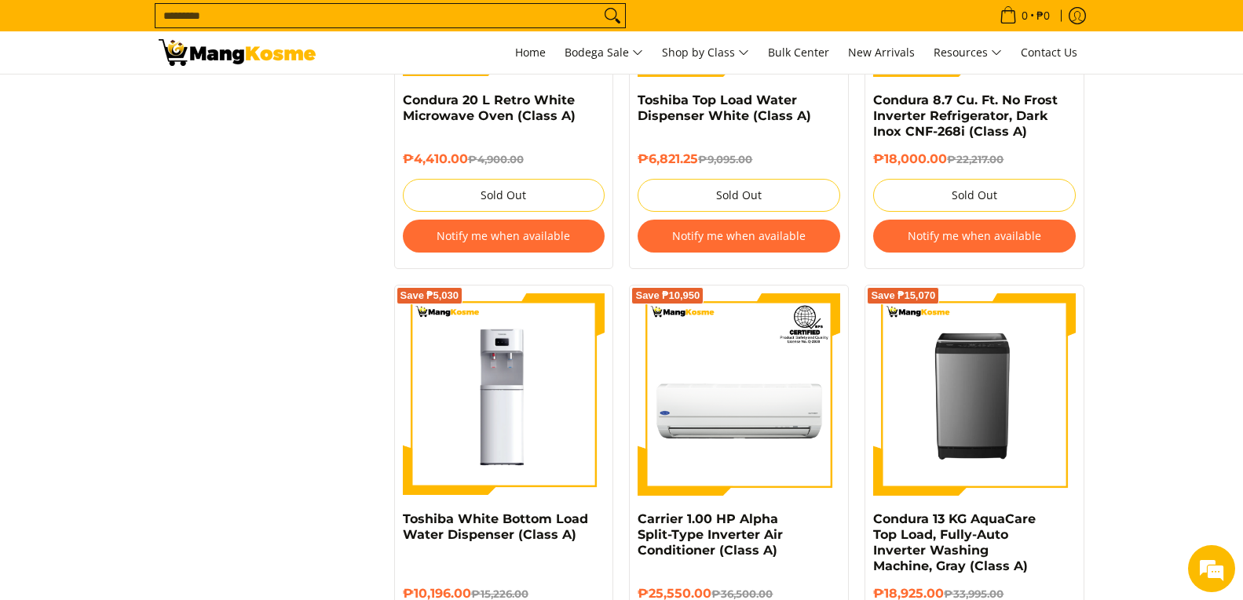
scroll to position [2826, 0]
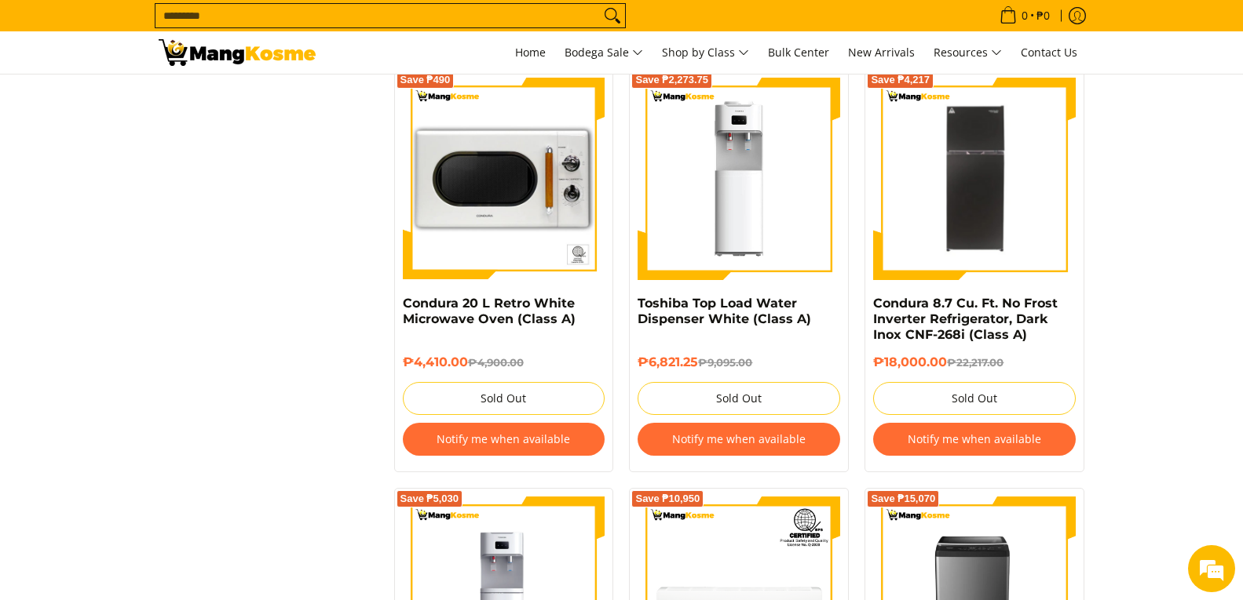
click at [404, 13] on input "Search..." at bounding box center [377, 16] width 444 height 24
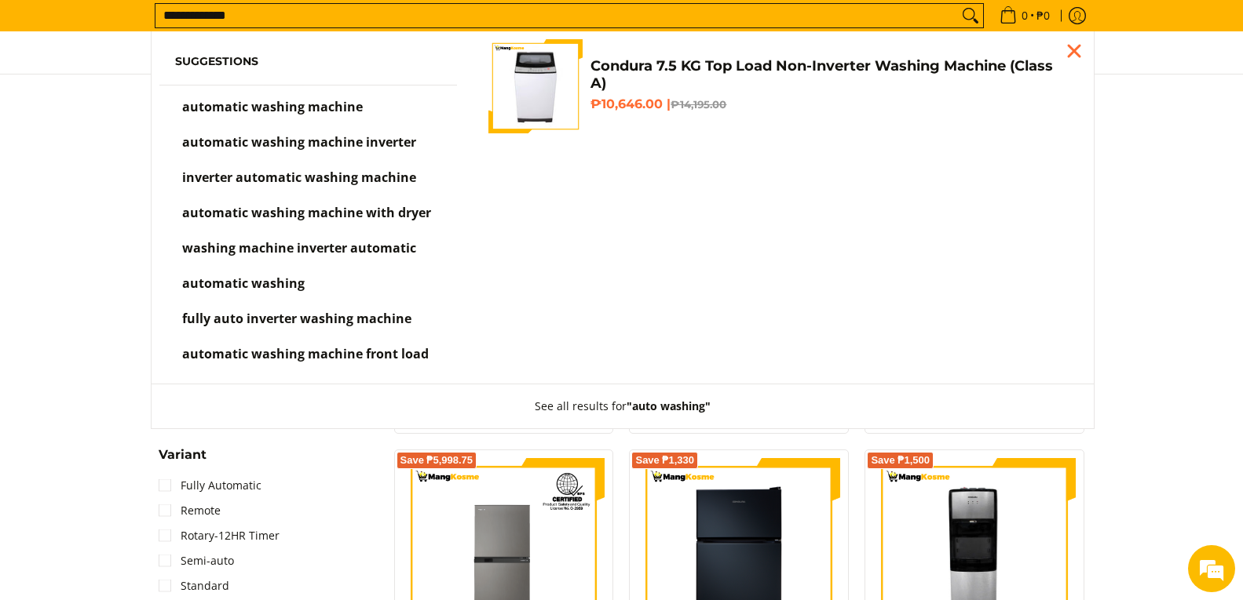
scroll to position [1568, 0]
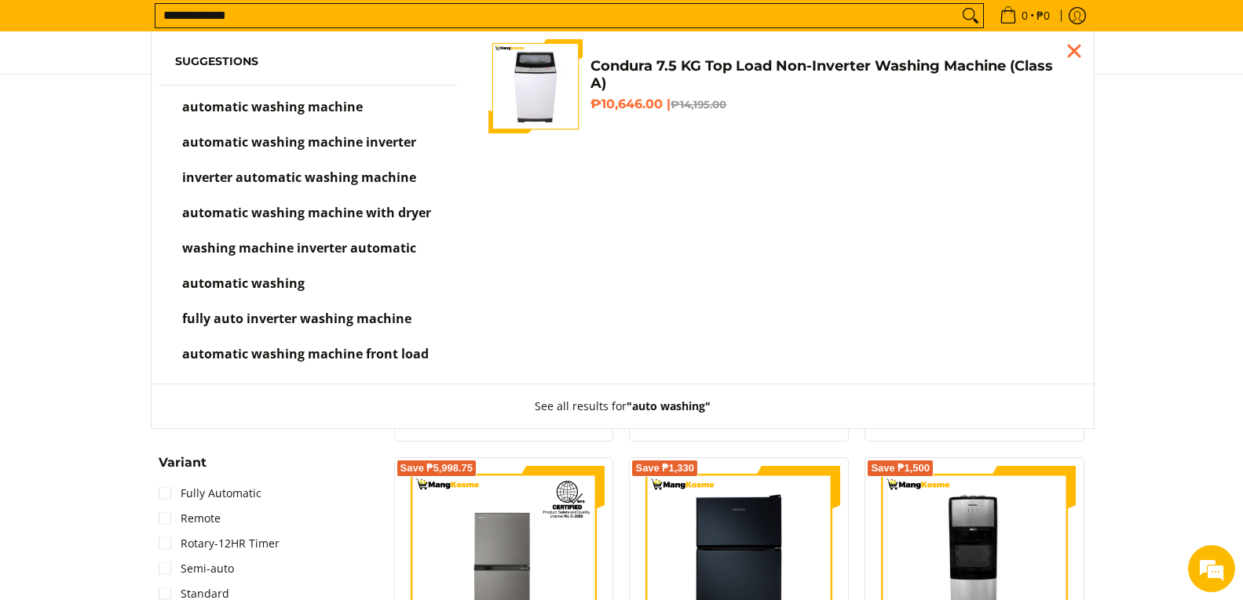
type input "**********"
click at [377, 142] on span "automatic washing machine inverter" at bounding box center [299, 141] width 234 height 17
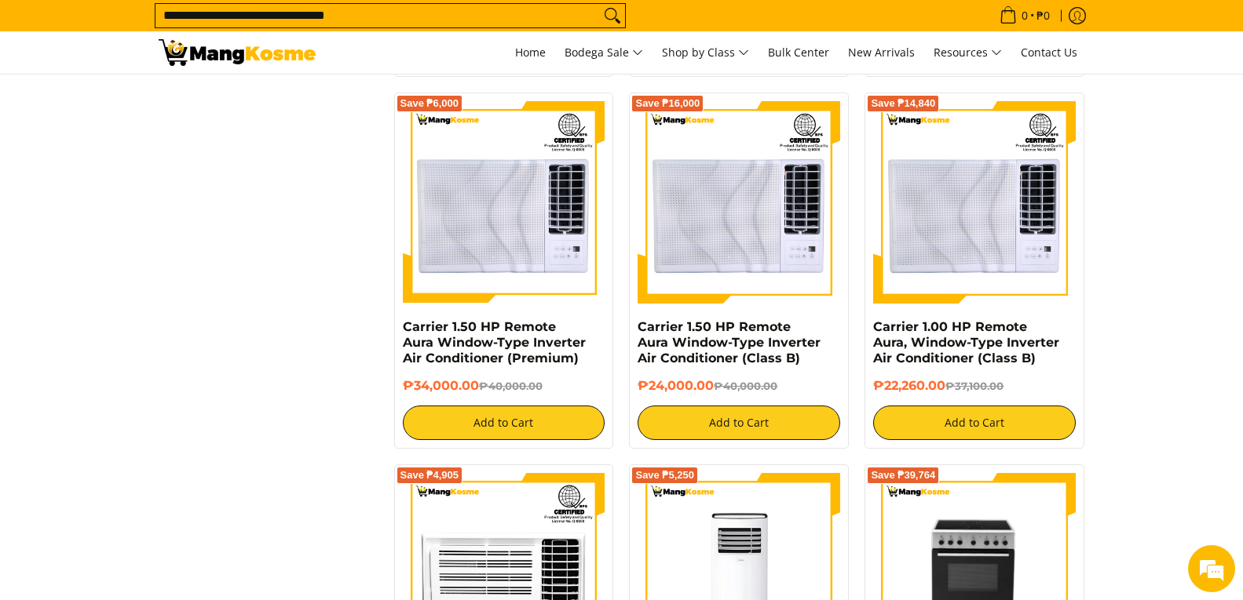
scroll to position [1805, 0]
